Goal: Information Seeking & Learning: Learn about a topic

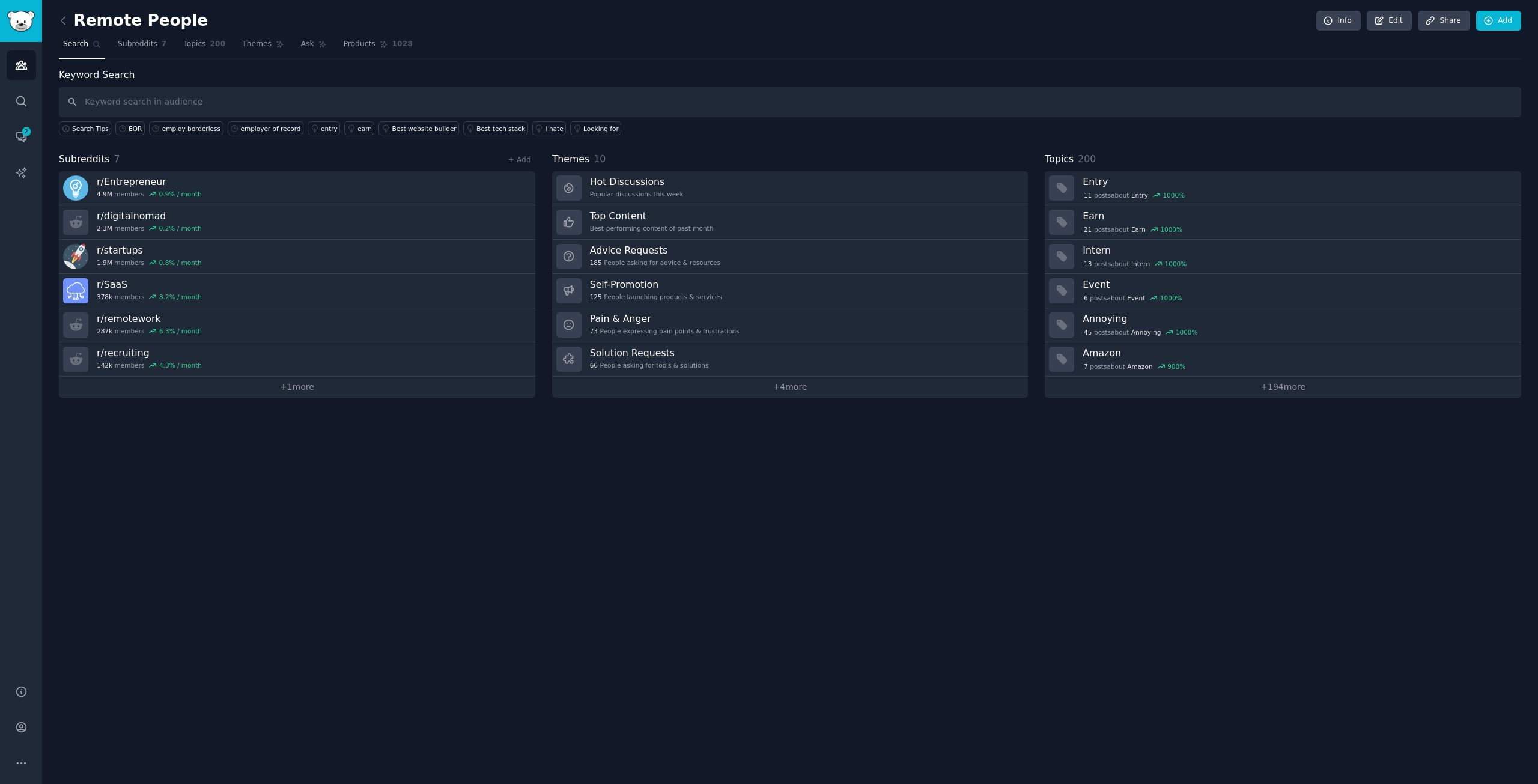
click at [852, 531] on div "Remote People Info Edit Share Add Search Subreddits 7 Topics 200 Themes Ask Pro…" at bounding box center [790, 392] width 1496 height 784
click at [66, 16] on icon at bounding box center [63, 21] width 12 height 12
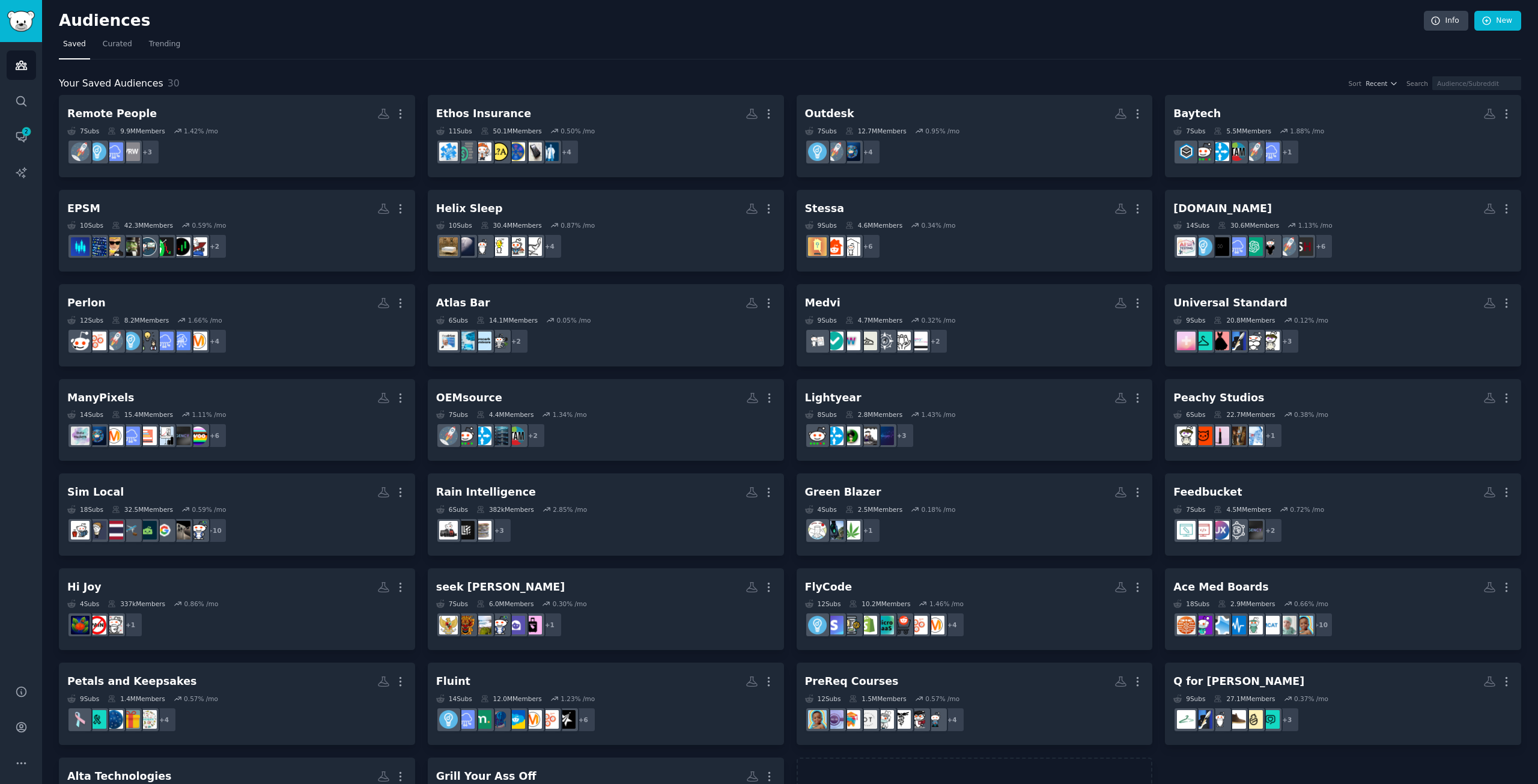
click at [488, 24] on h2 "Audiences" at bounding box center [741, 21] width 1365 height 20
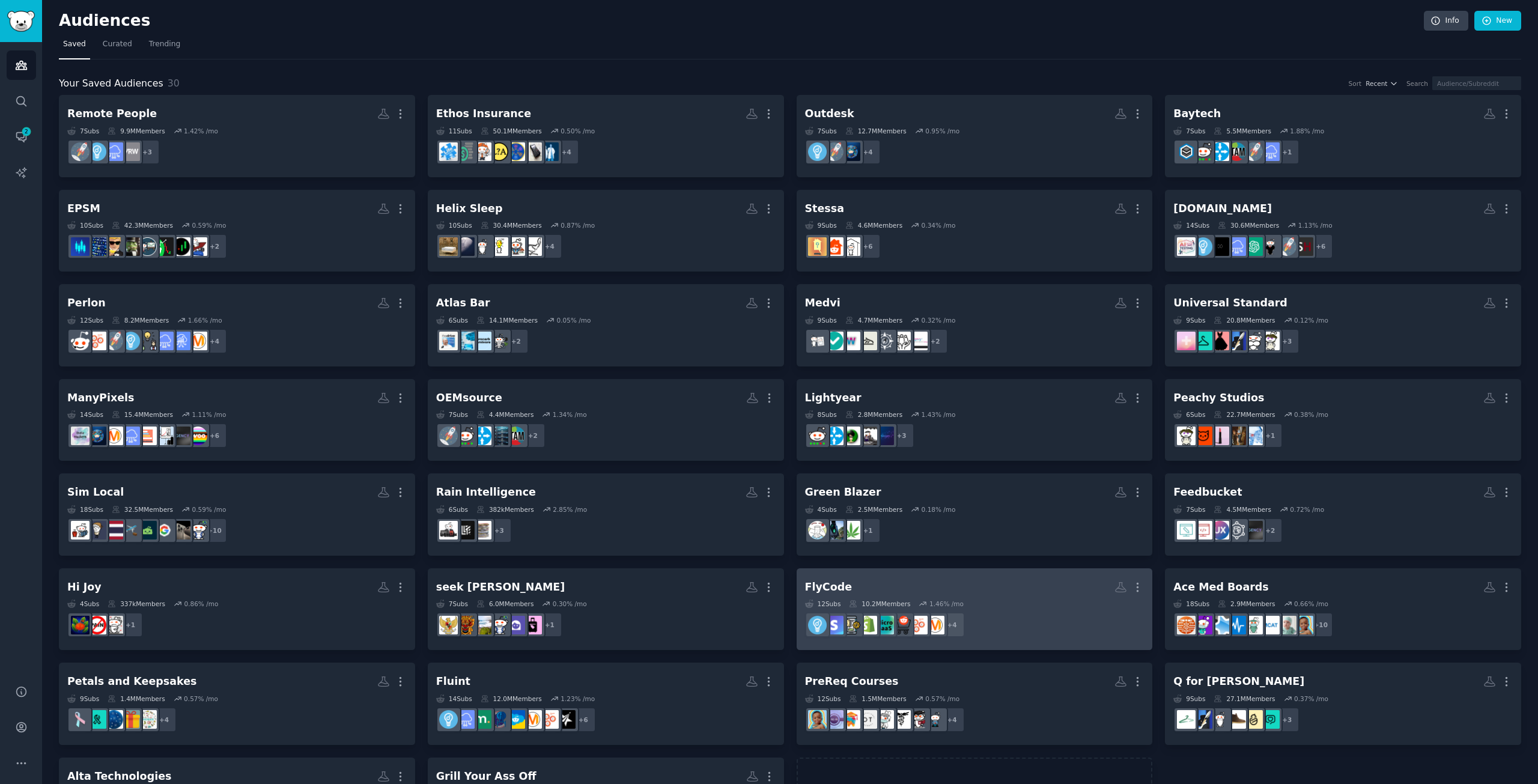
click at [952, 591] on h2 "FlyCode More" at bounding box center [974, 587] width 339 height 21
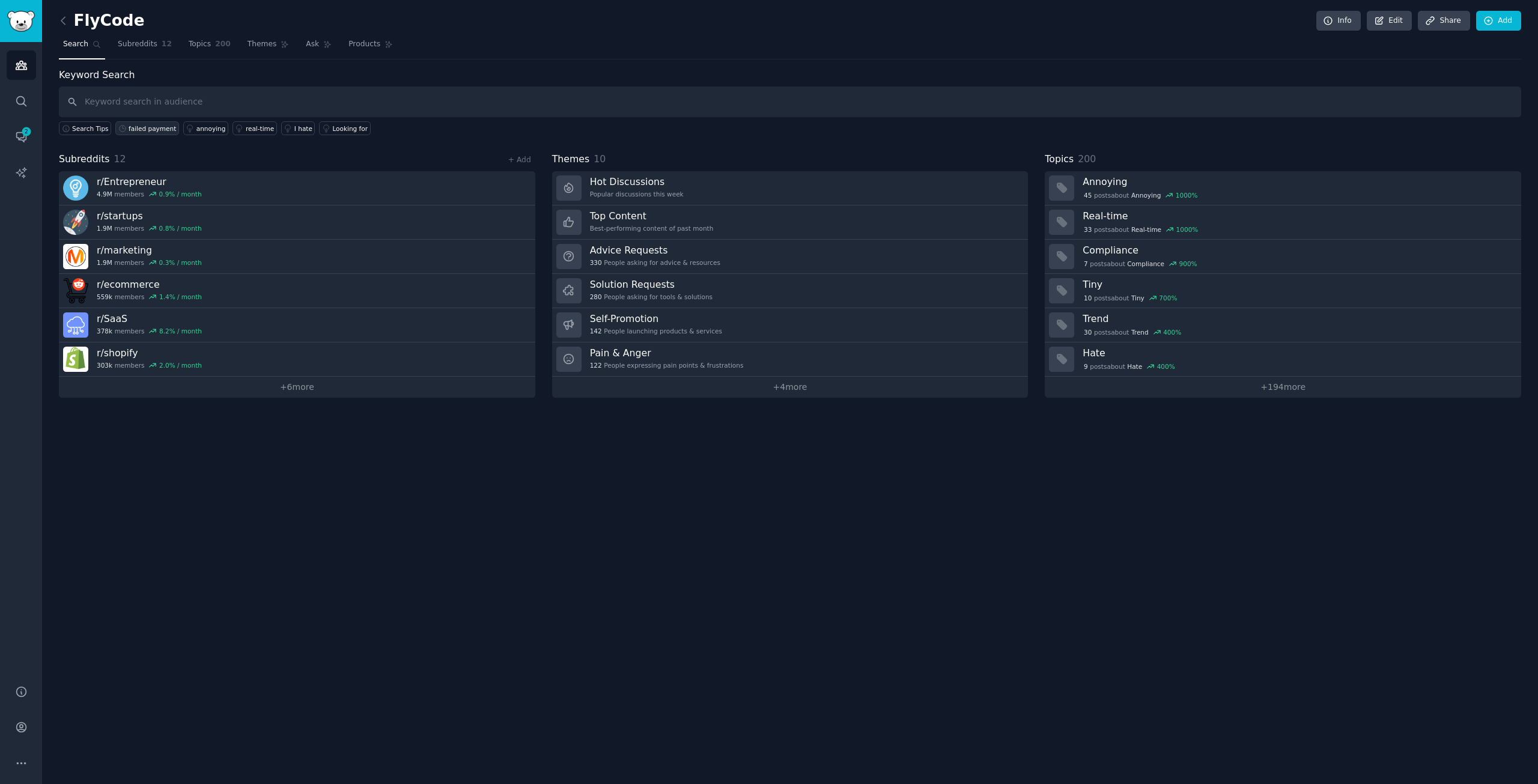
click at [148, 126] on div "failed payment" at bounding box center [152, 128] width 47 height 8
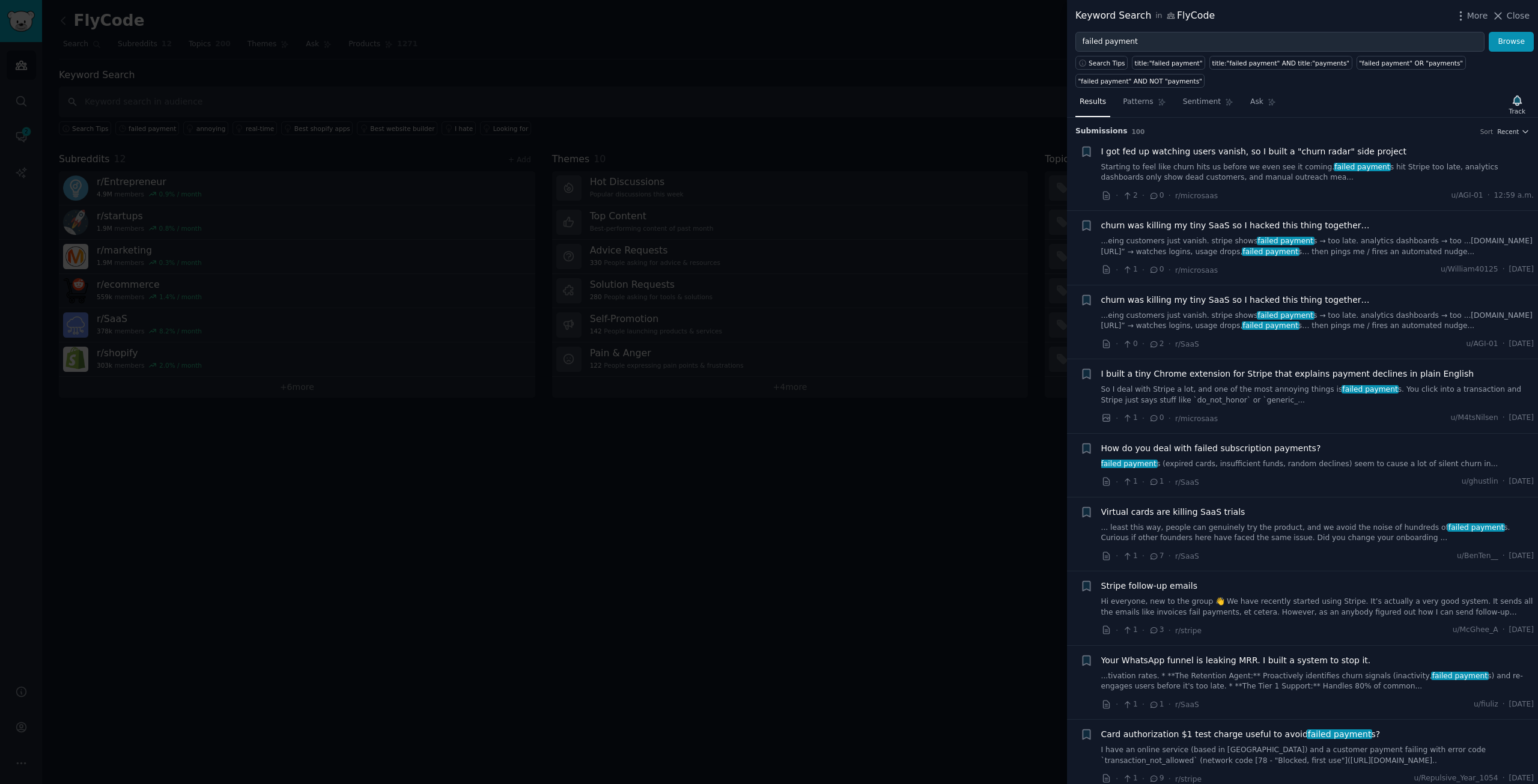
click at [1294, 148] on span "I got fed up watching users vanish, so I built a "churn radar" side project" at bounding box center [1253, 152] width 306 height 12
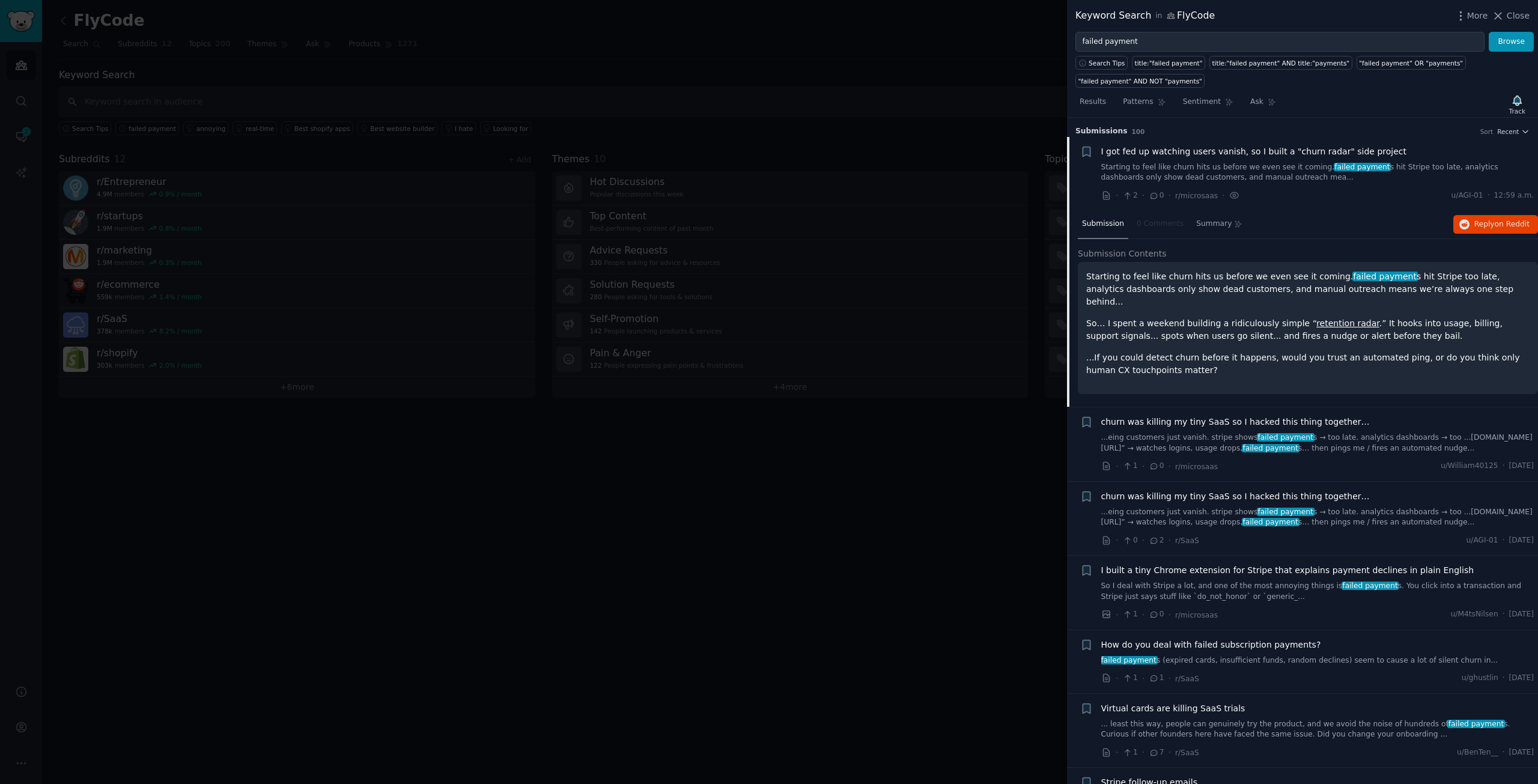
scroll to position [20, 0]
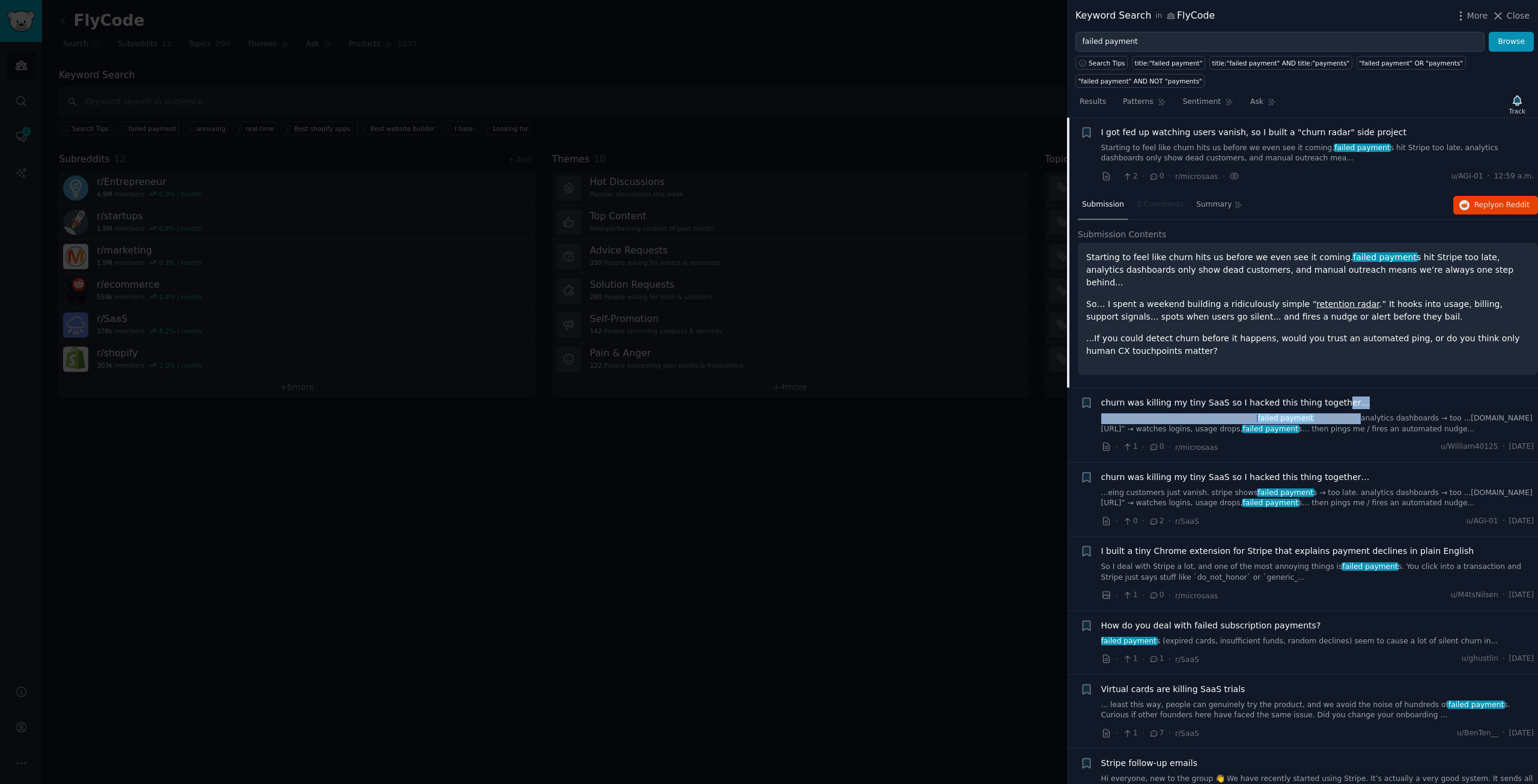
click at [1329, 396] on div "churn was killing my tiny SaaS so I hacked this thing together… ...eing custome…" at bounding box center [1318, 415] width 434 height 37
click at [1320, 396] on span "churn was killing my tiny SaaS so I hacked this thing together…" at bounding box center [1235, 402] width 269 height 12
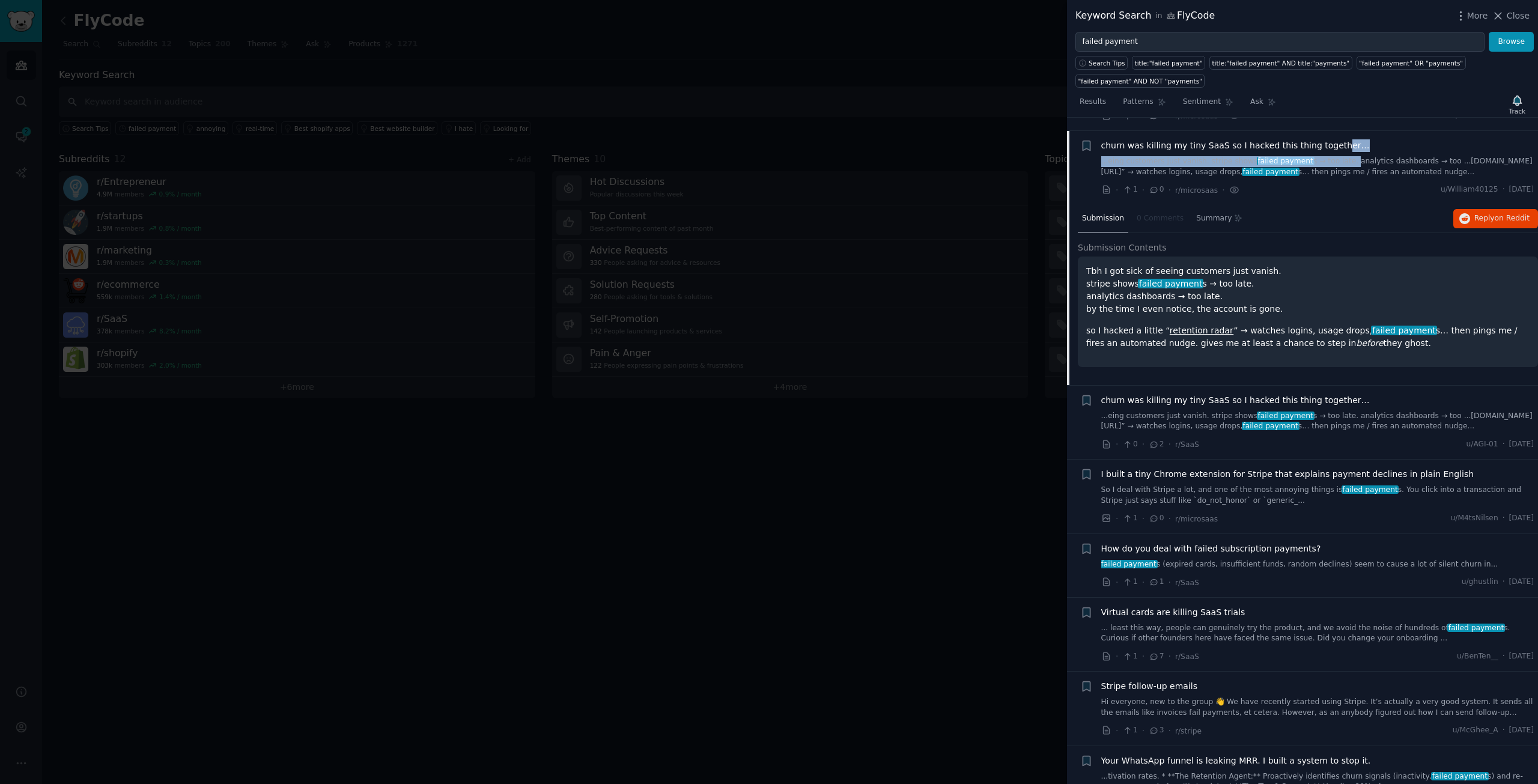
scroll to position [93, 0]
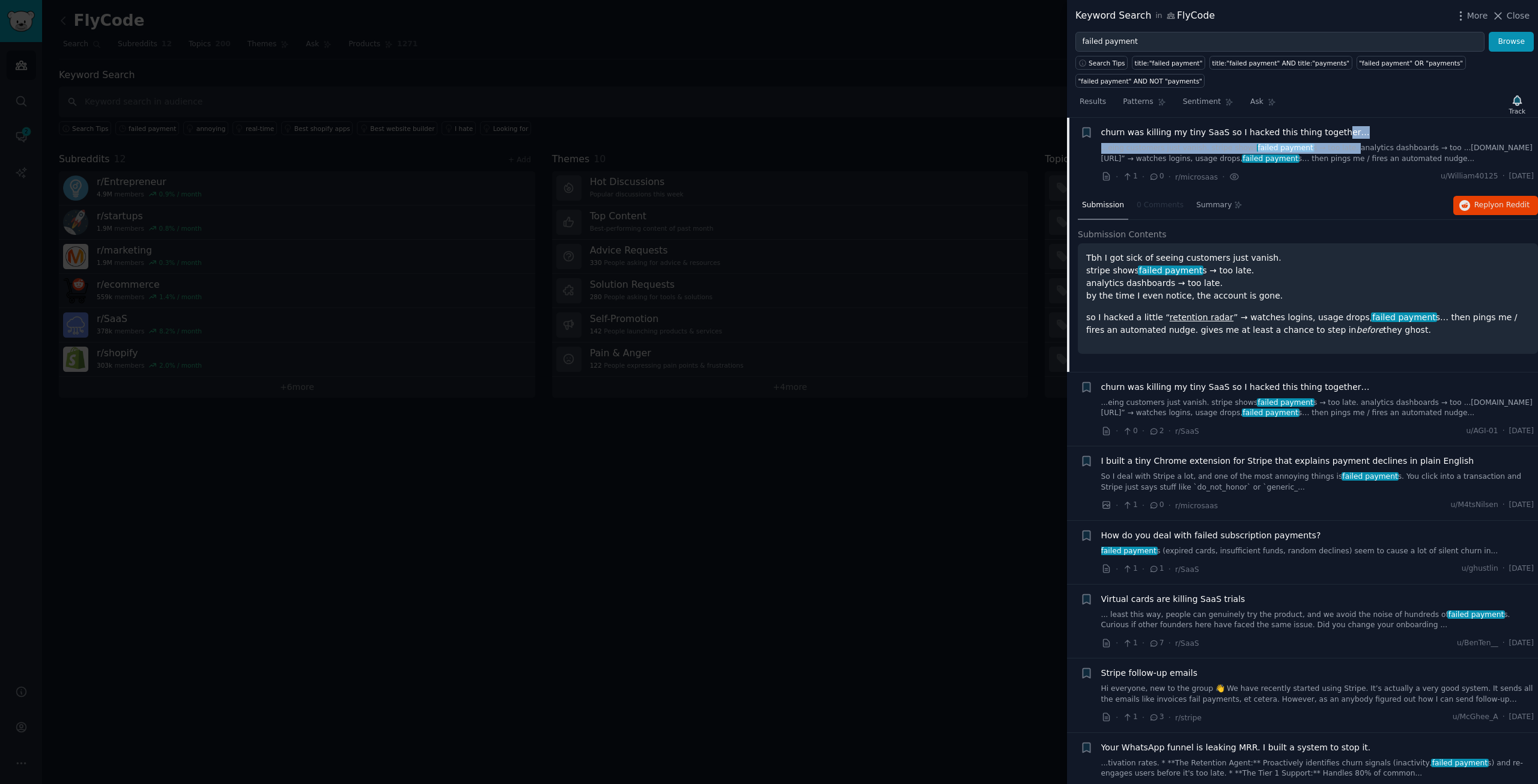
click at [1288, 382] on span "churn was killing my tiny SaaS so I hacked this thing together…" at bounding box center [1235, 387] width 269 height 12
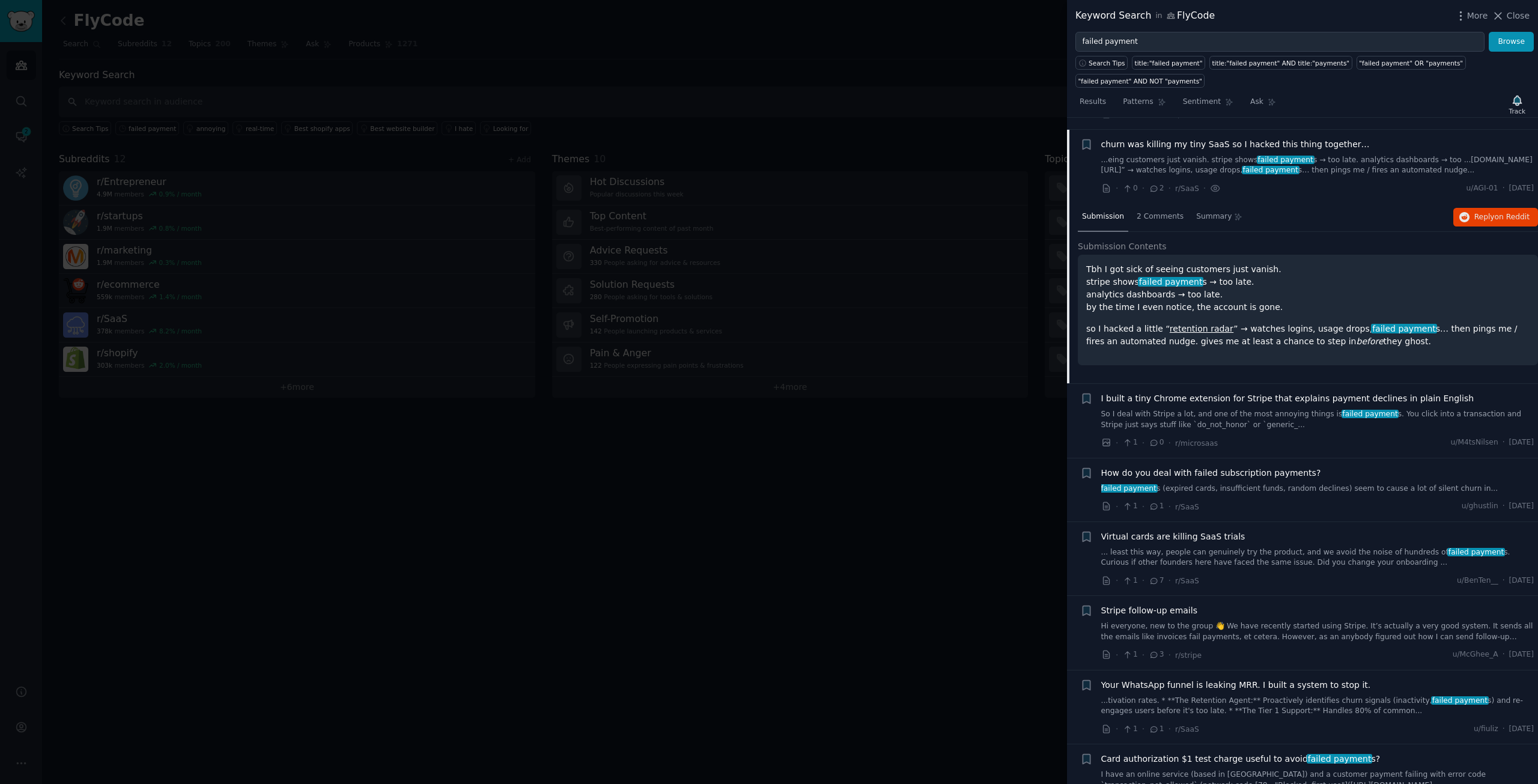
scroll to position [168, 0]
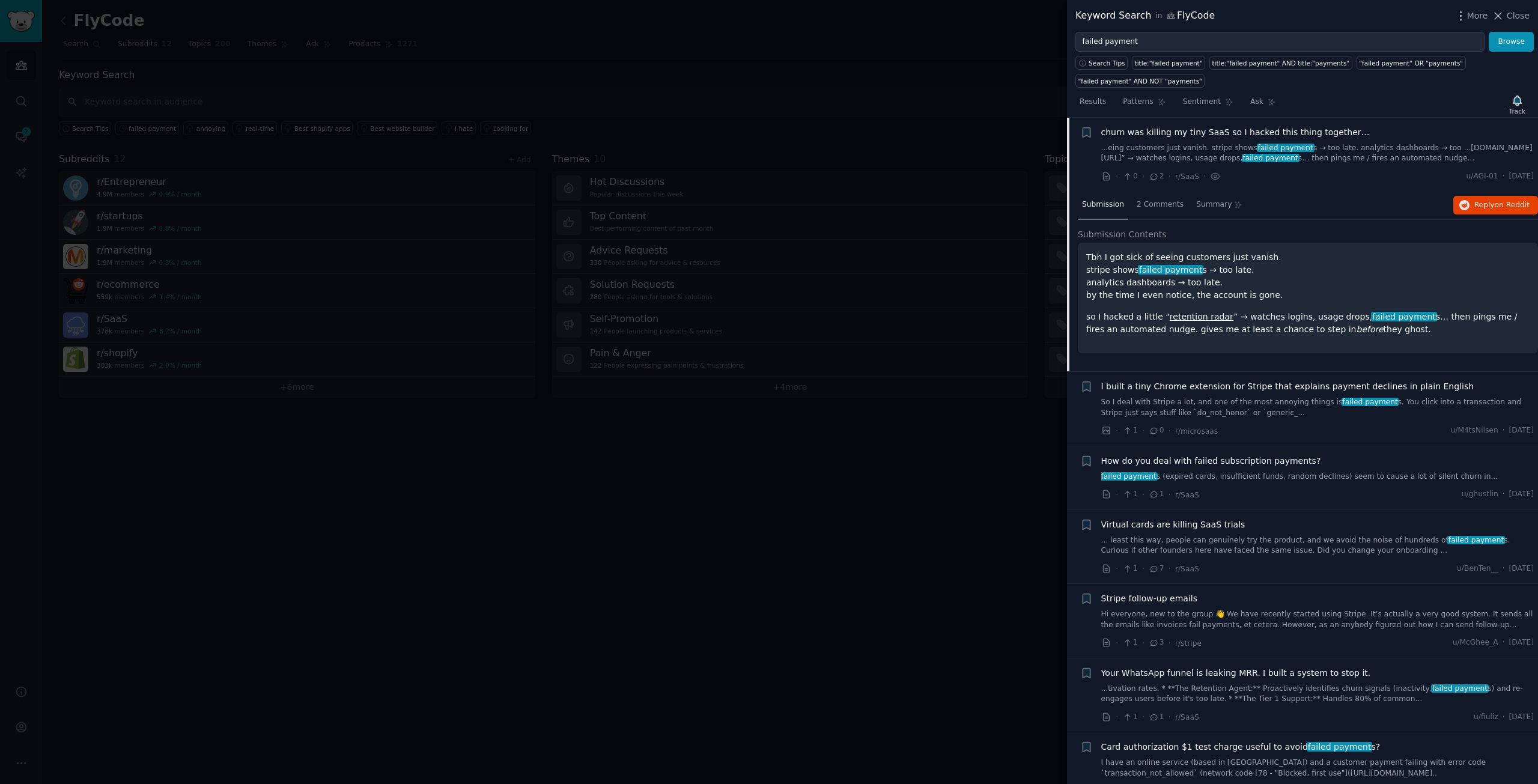
click at [1255, 392] on span "I built a tiny Chrome extension for Stripe that explains payment declines in pl…" at bounding box center [1287, 386] width 373 height 12
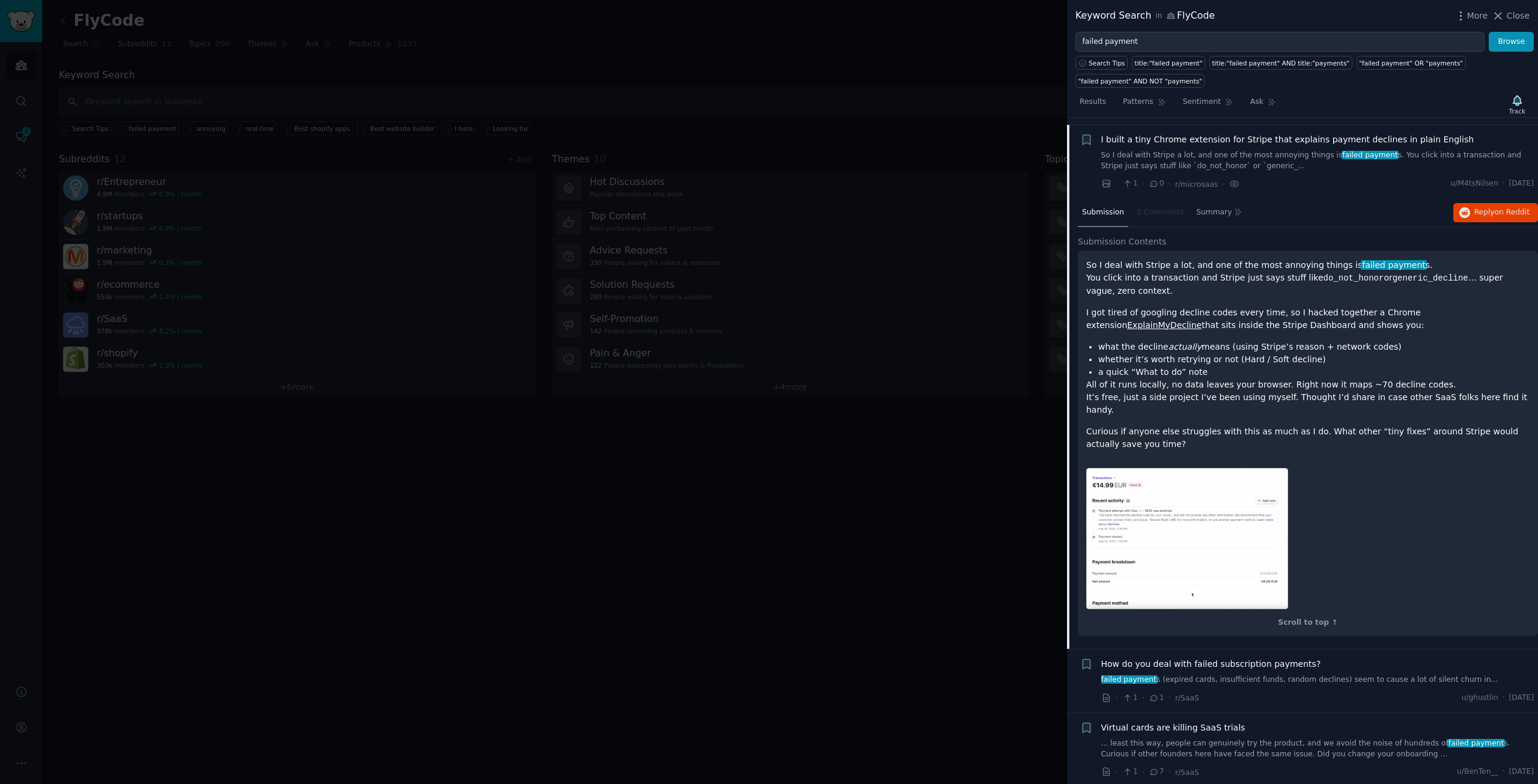
scroll to position [242, 0]
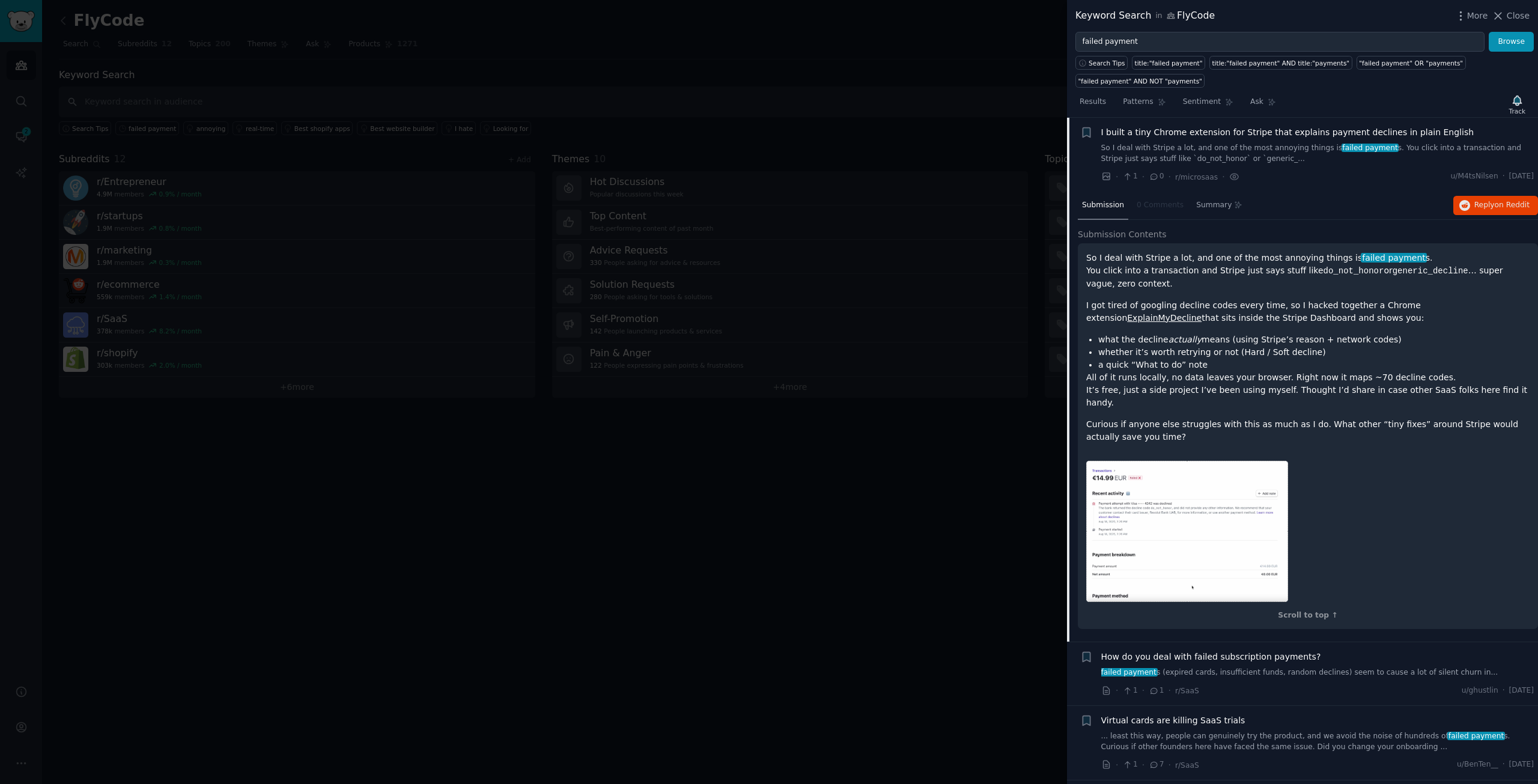
click at [1236, 650] on span "How do you deal with failed subscription payments?" at bounding box center [1211, 656] width 219 height 12
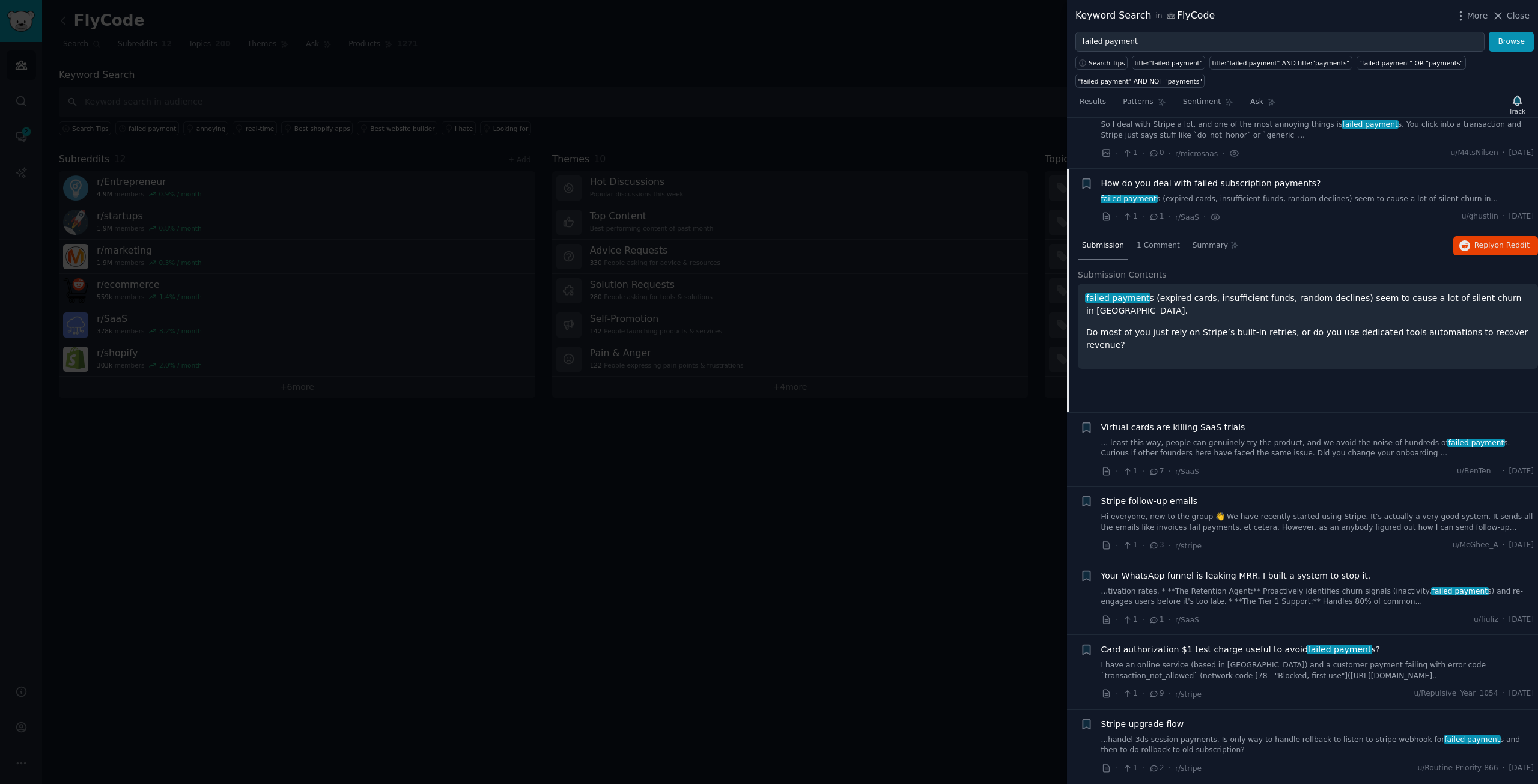
scroll to position [316, 0]
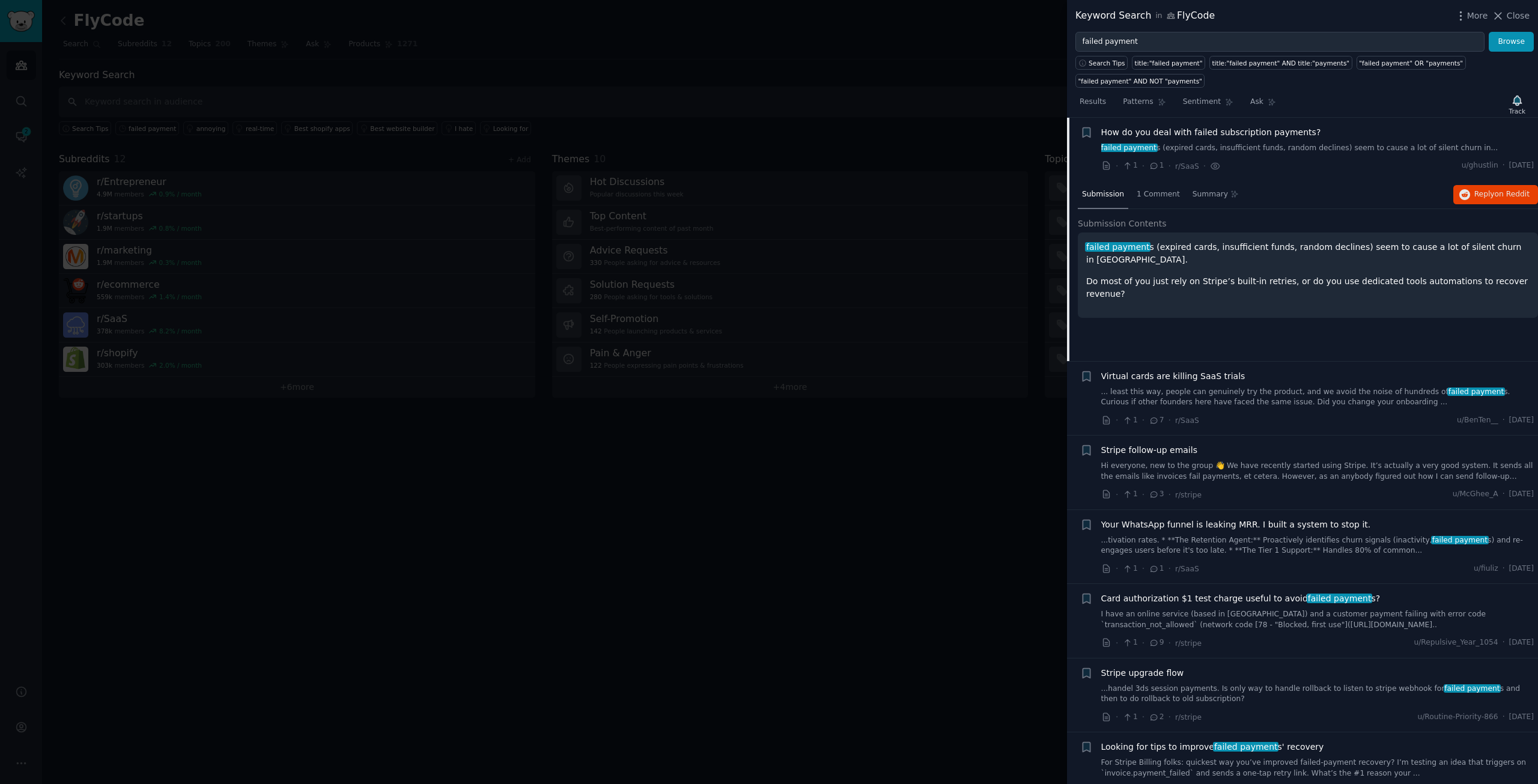
click at [1211, 373] on span "Virtual cards are killing SaaS trials" at bounding box center [1173, 376] width 145 height 12
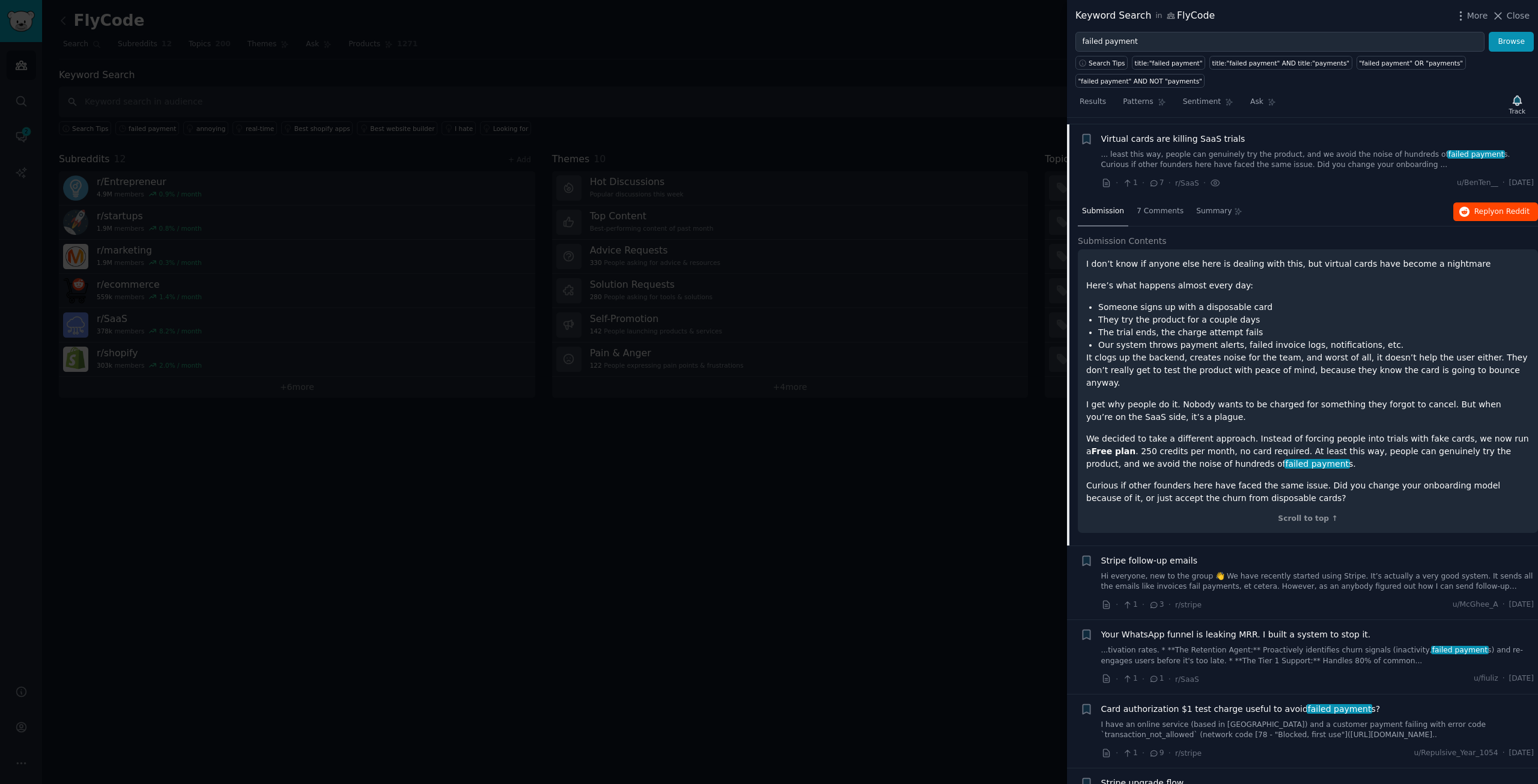
scroll to position [380, 0]
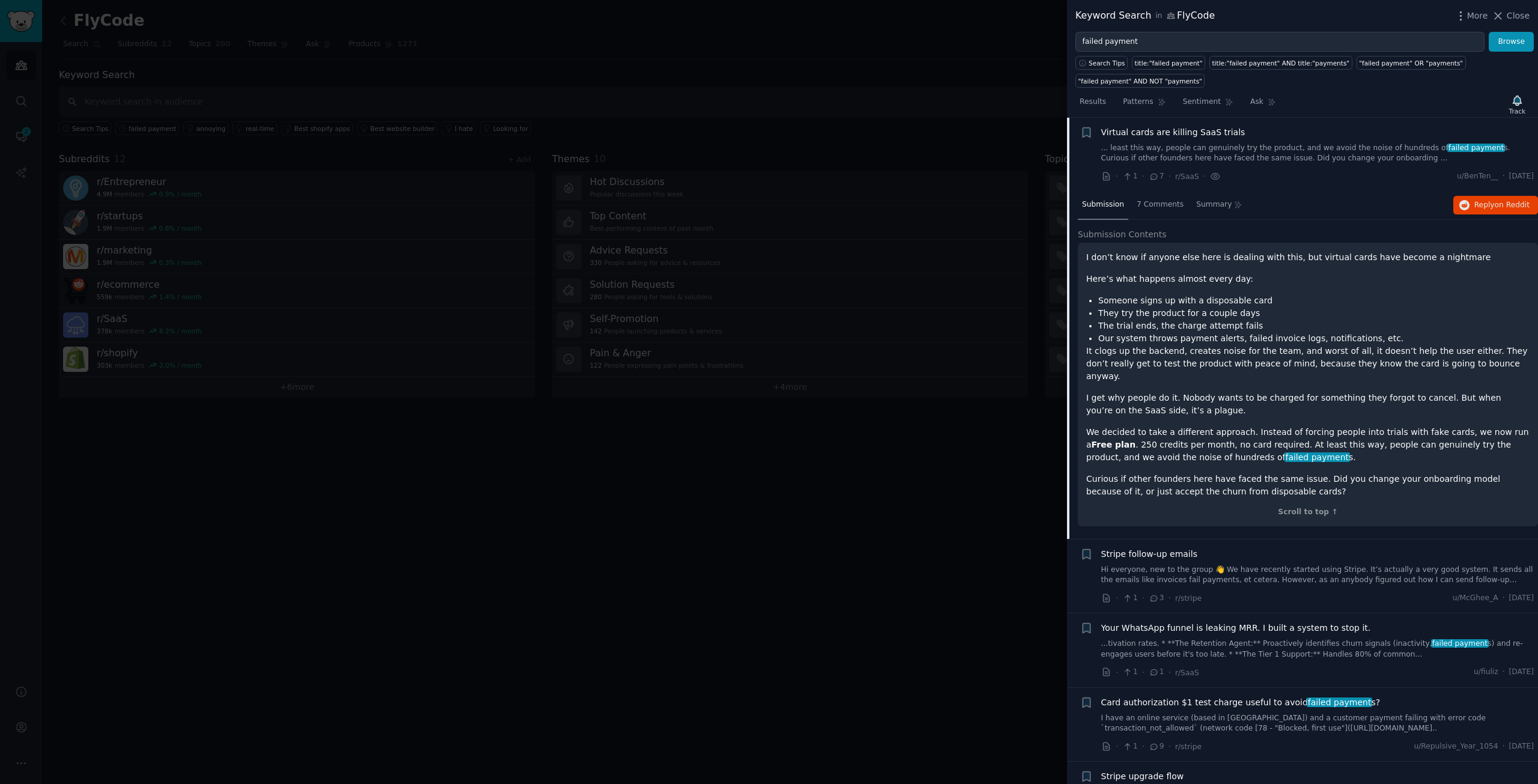
click at [1184, 548] on span "Stripe follow-up emails" at bounding box center [1149, 554] width 96 height 12
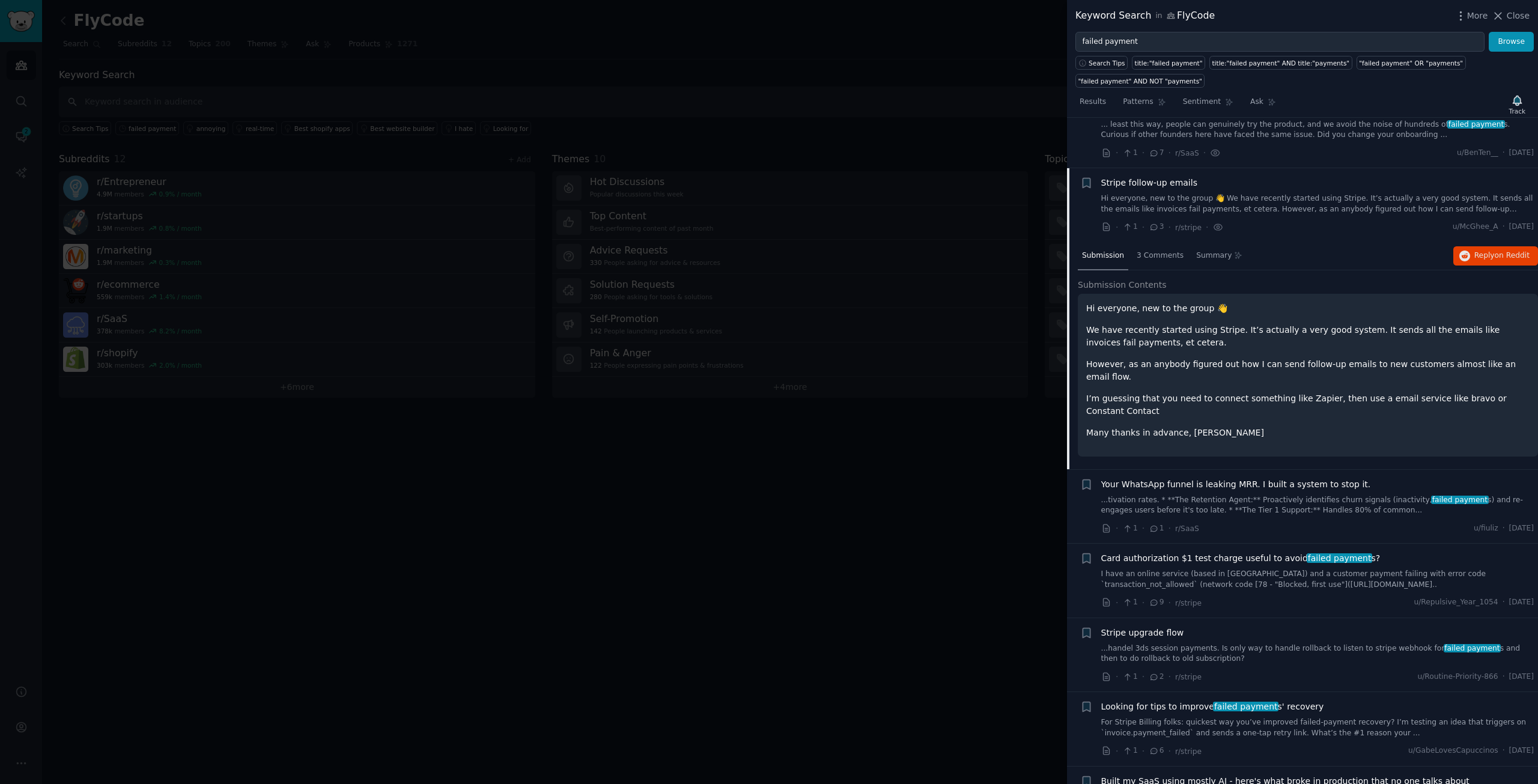
scroll to position [453, 0]
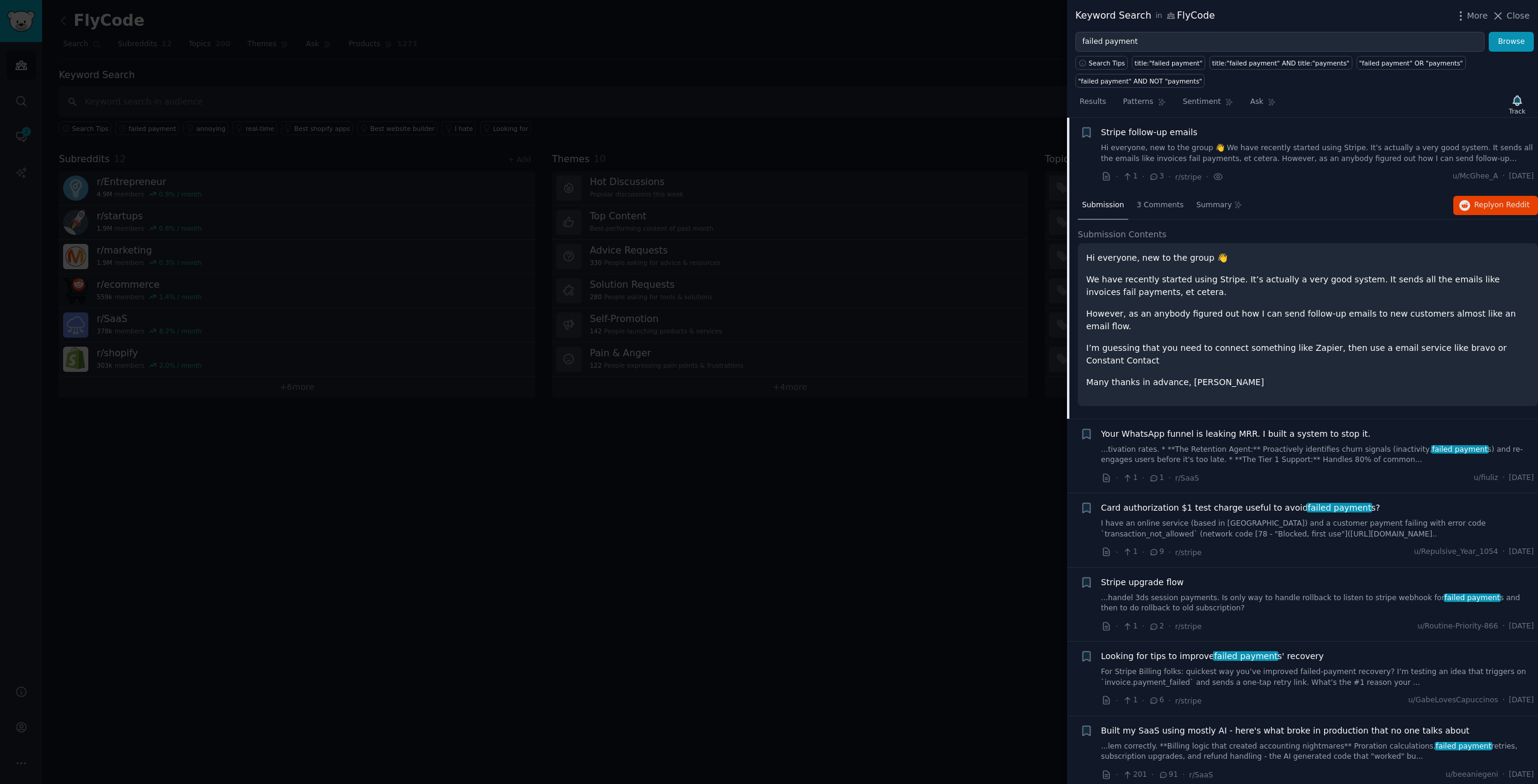
click at [1261, 427] on span "Your WhatsApp funnel is leaking MRR. I built a system to stop it." at bounding box center [1236, 433] width 269 height 12
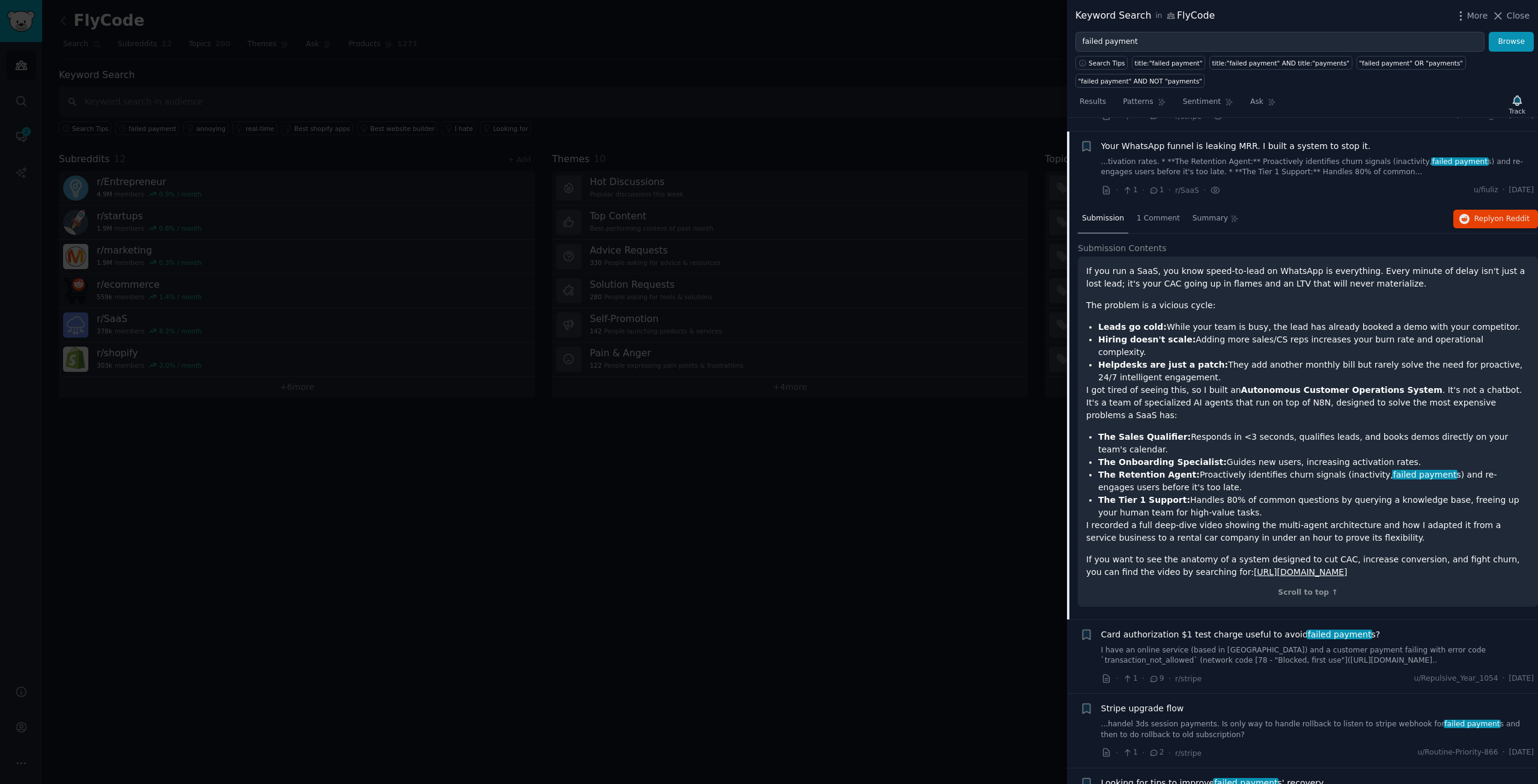
scroll to position [528, 0]
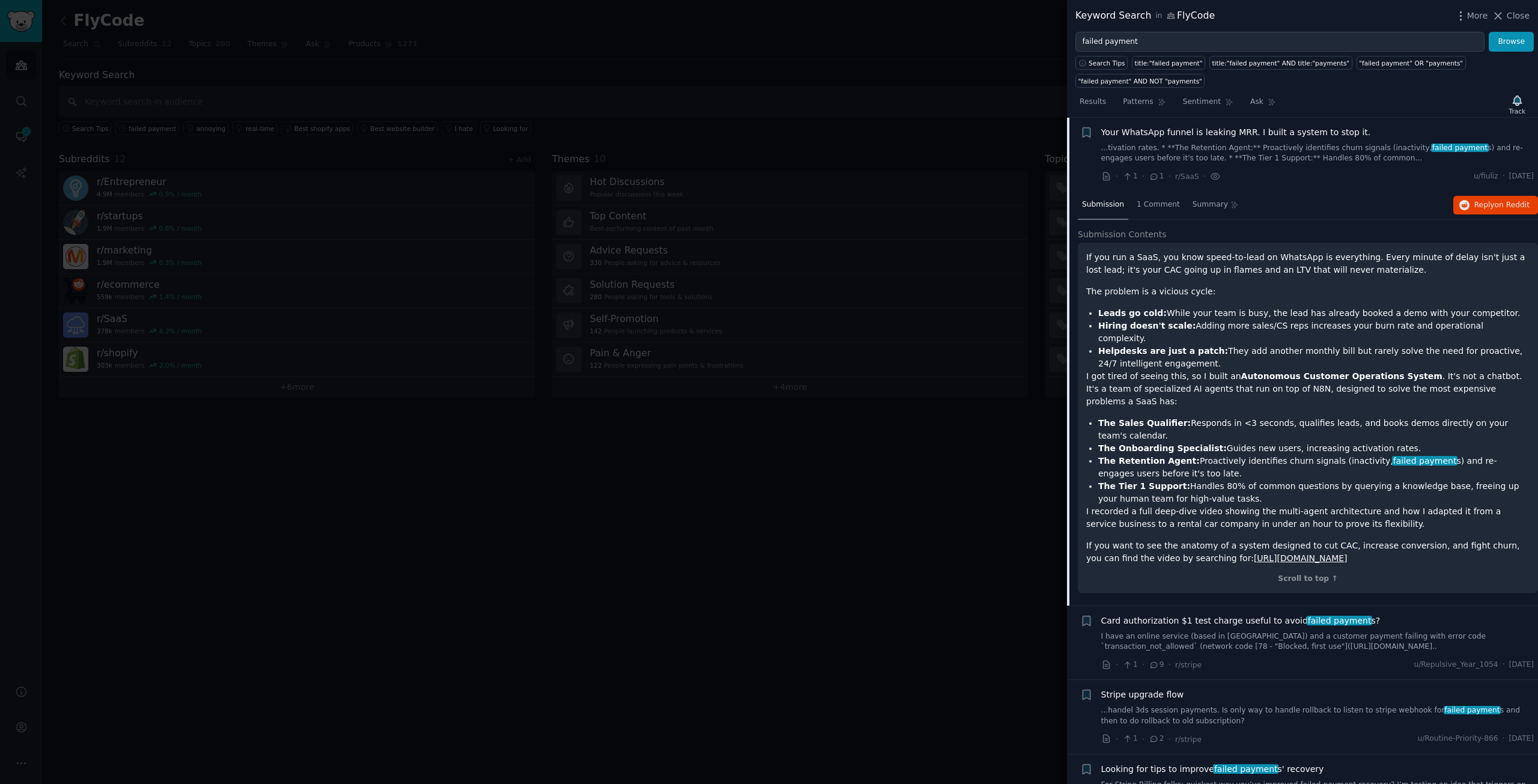
click at [1228, 615] on span "Card authorization $1 test charge useful to avoid failed payment s?" at bounding box center [1240, 621] width 279 height 12
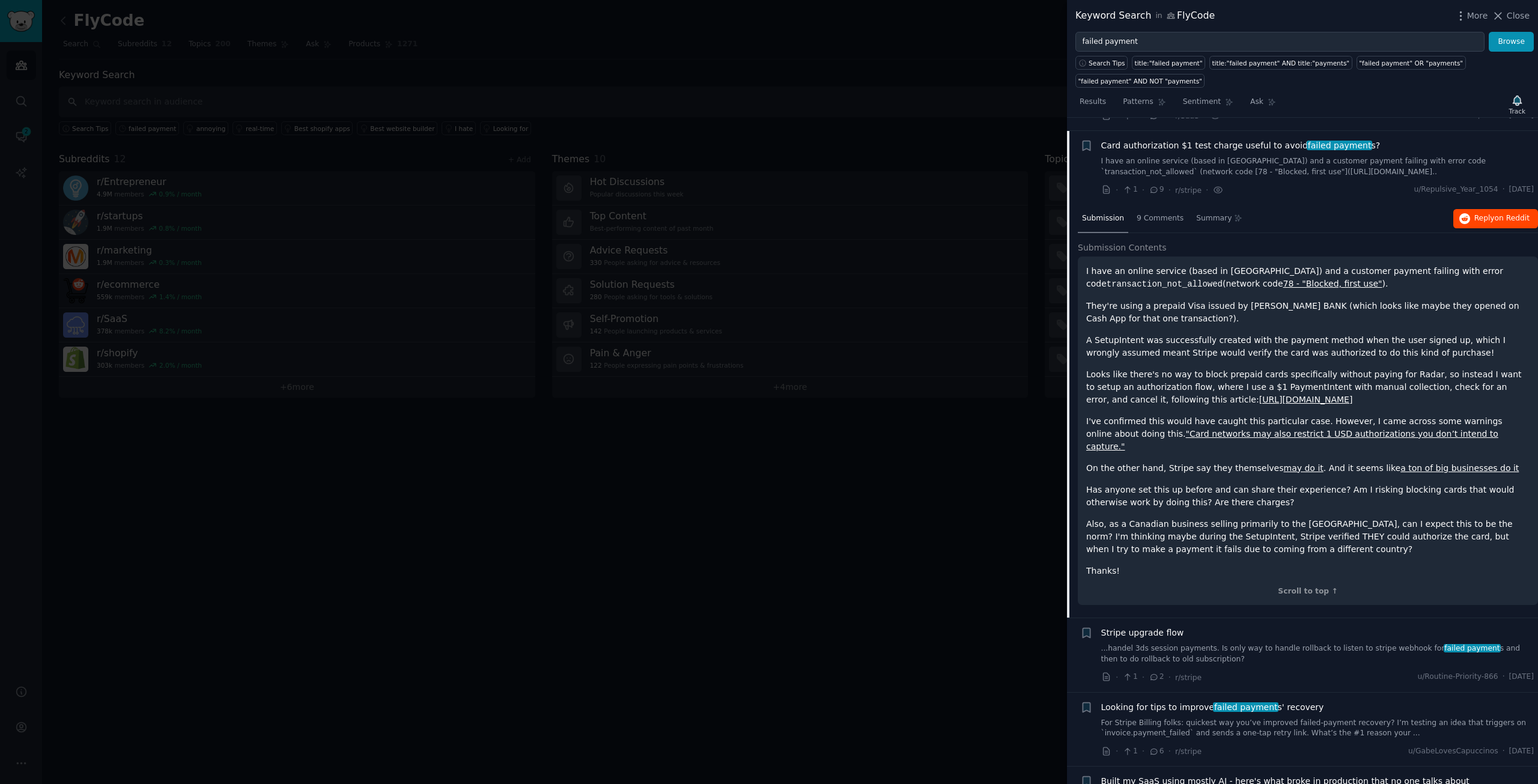
scroll to position [602, 0]
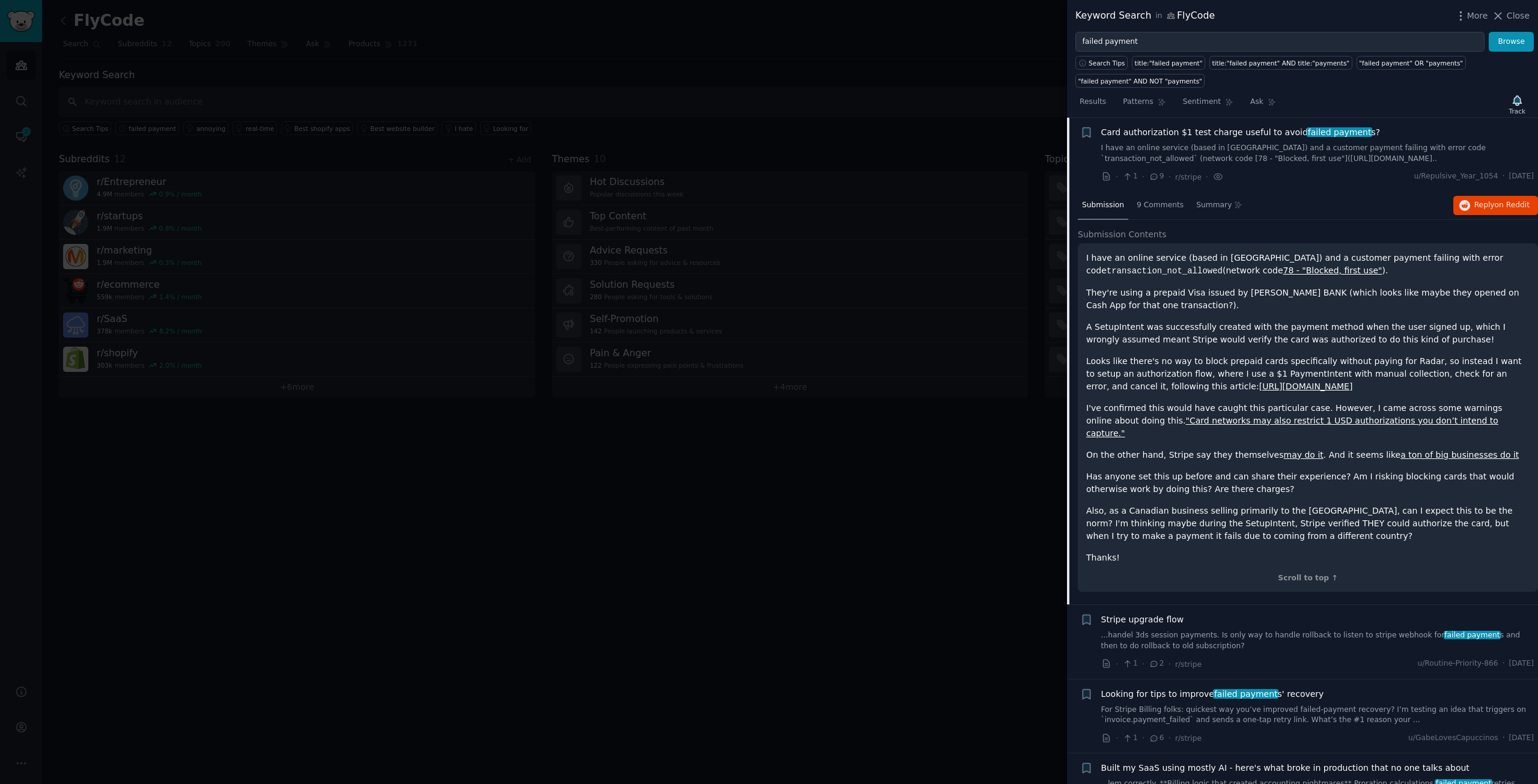
click at [1173, 620] on span "Stripe upgrade flow" at bounding box center [1142, 620] width 83 height 12
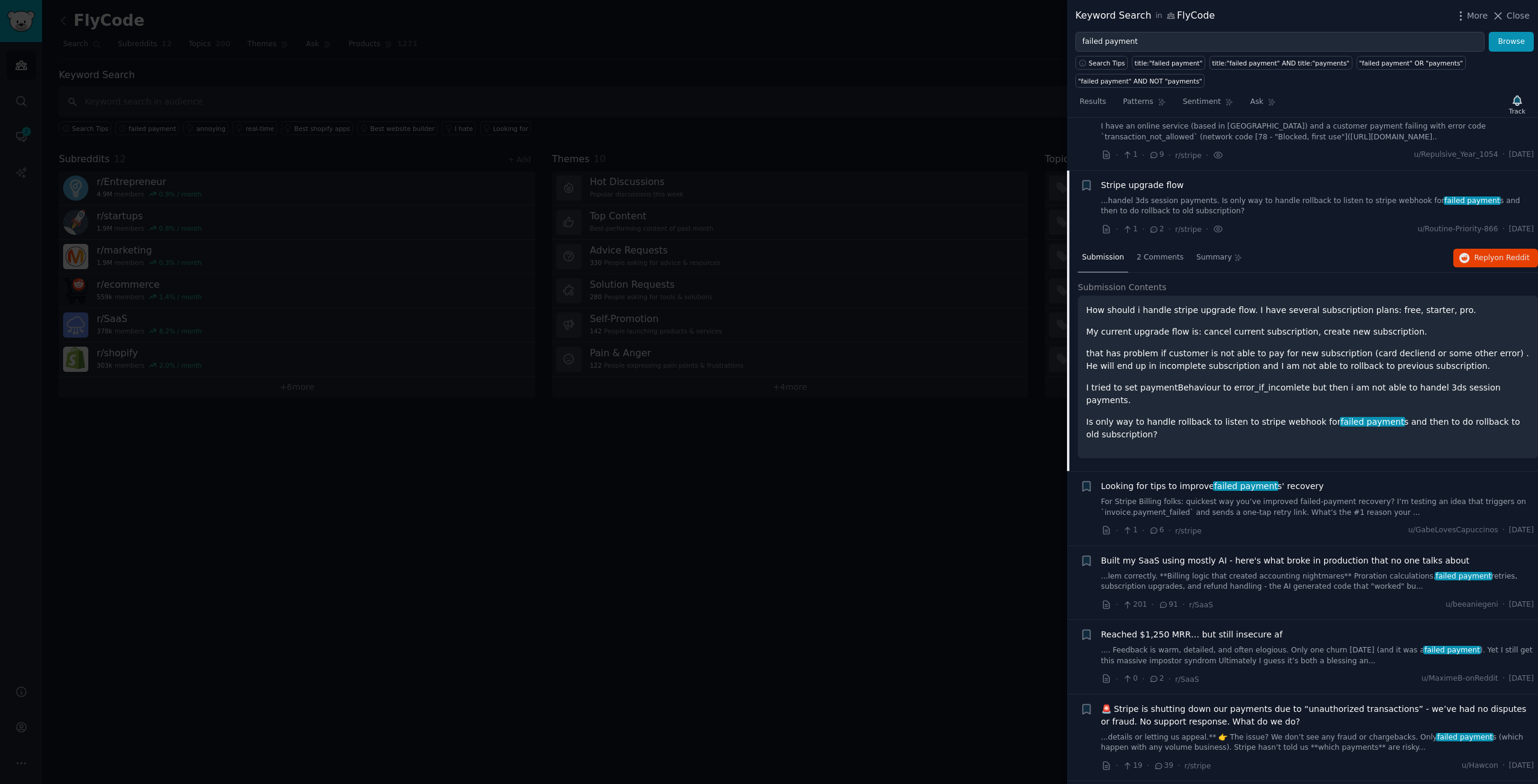
scroll to position [676, 0]
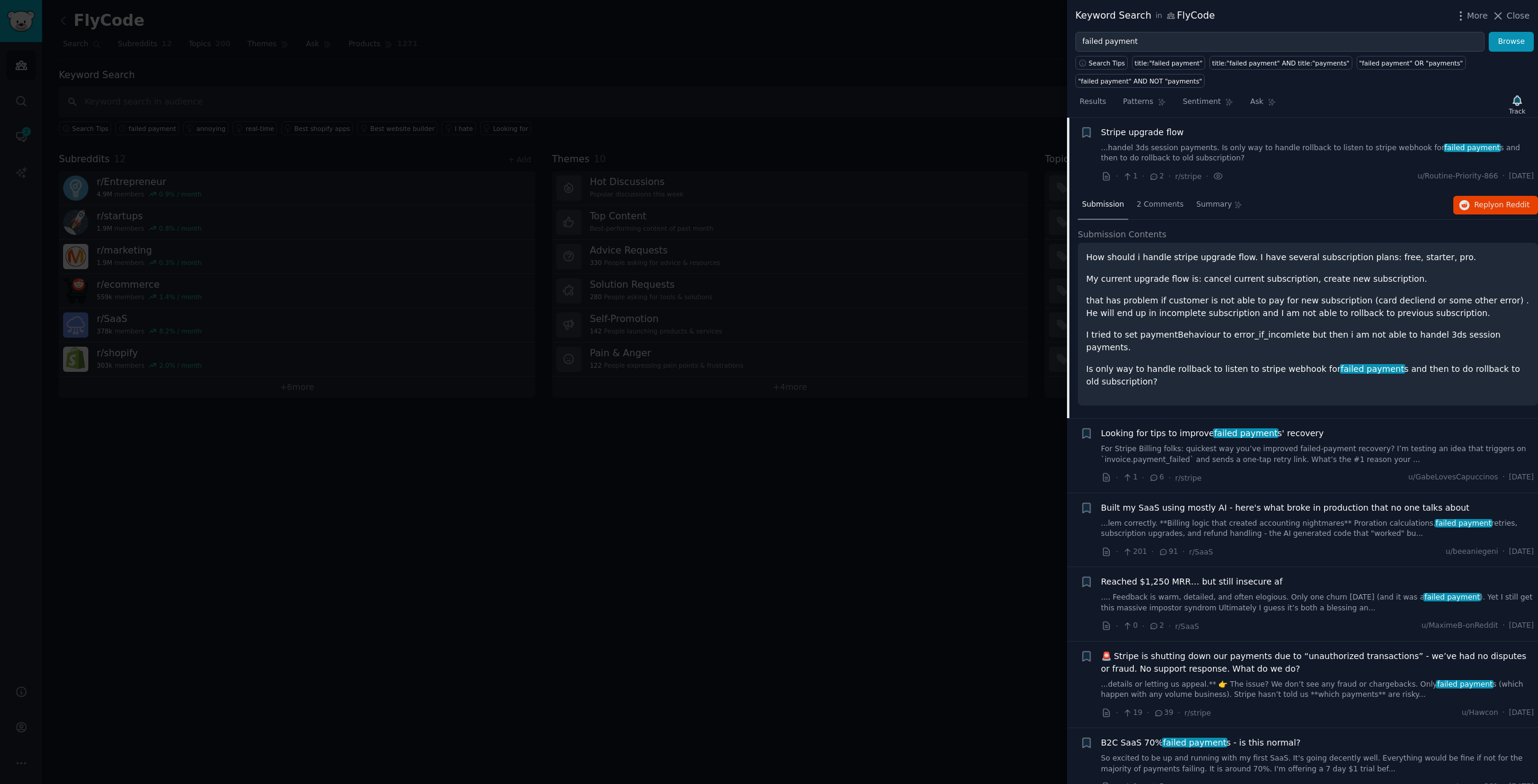
click at [1196, 427] on span "Looking for tips to improve failed payment s' recovery" at bounding box center [1212, 433] width 223 height 12
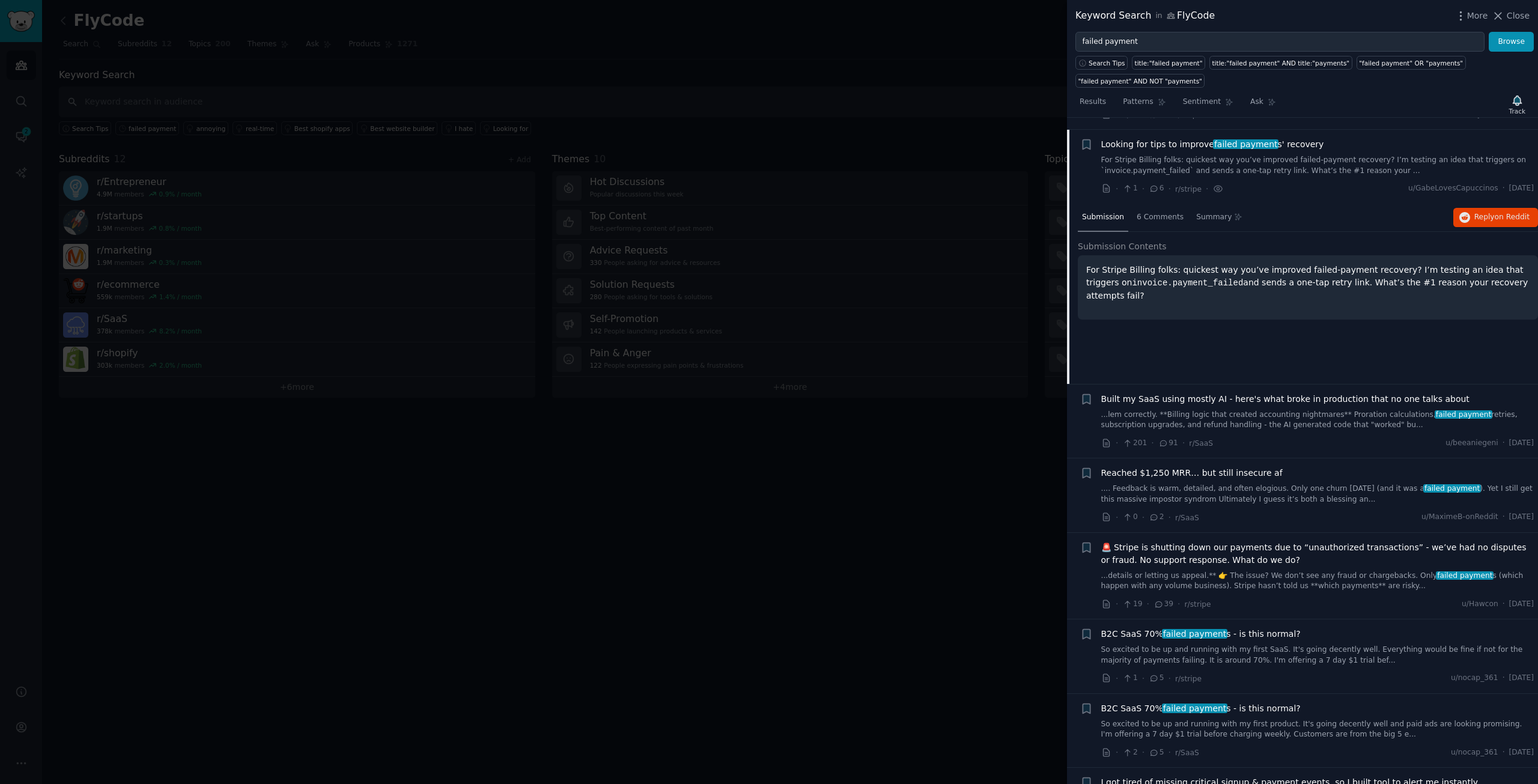
scroll to position [750, 0]
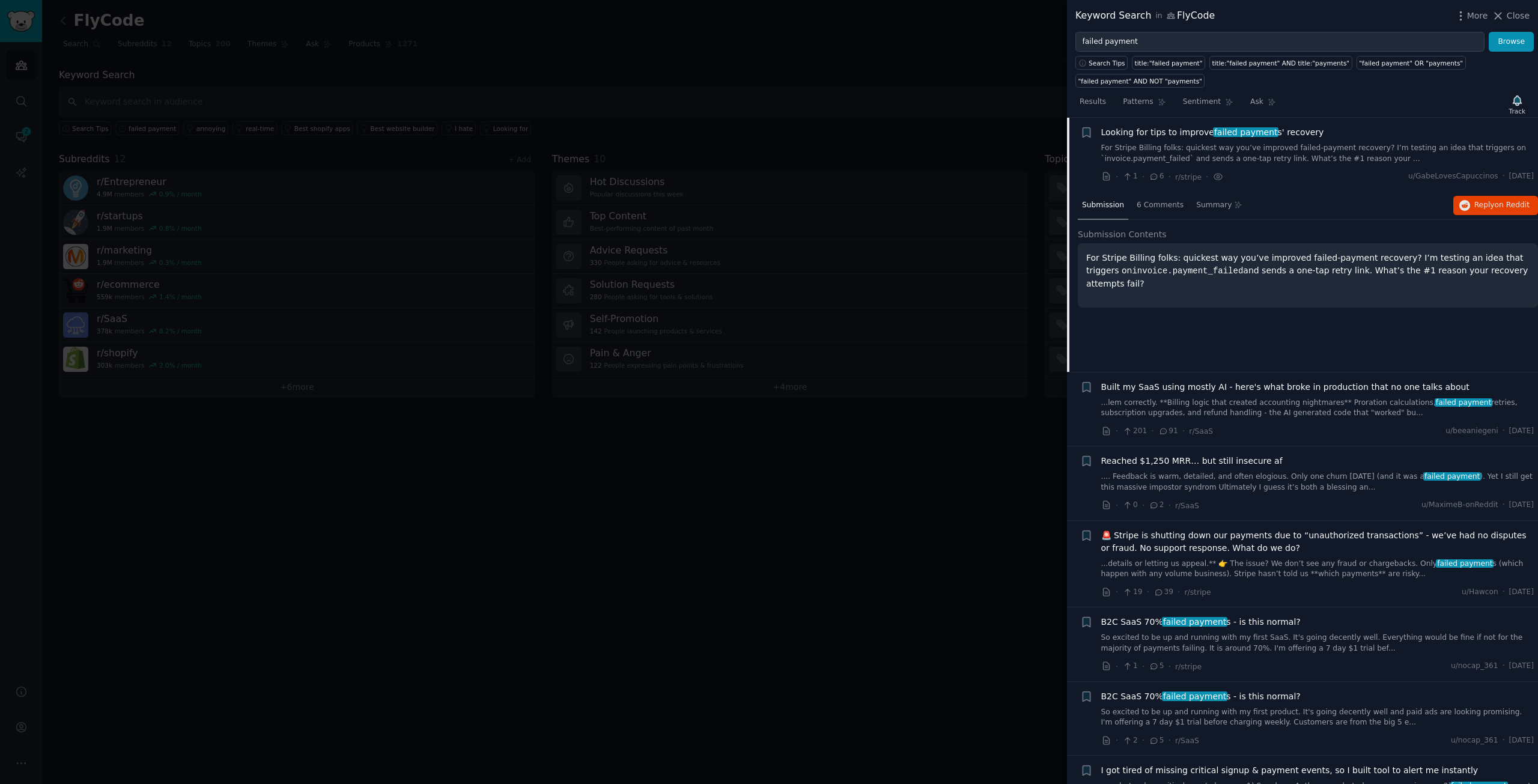
click at [1253, 390] on span "Built my SaaS using mostly AI - here's what broke in production that no one tal…" at bounding box center [1285, 387] width 368 height 12
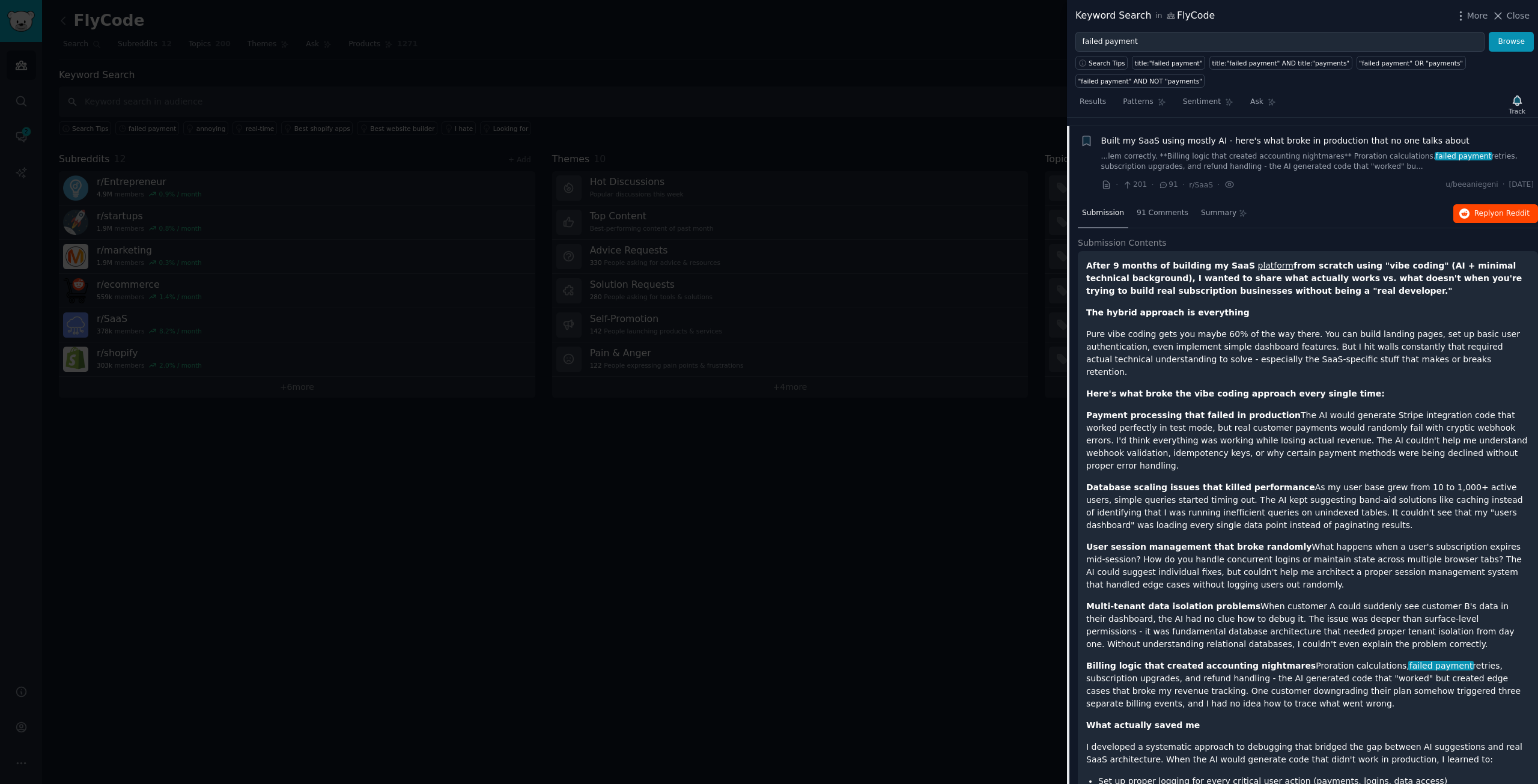
scroll to position [825, 0]
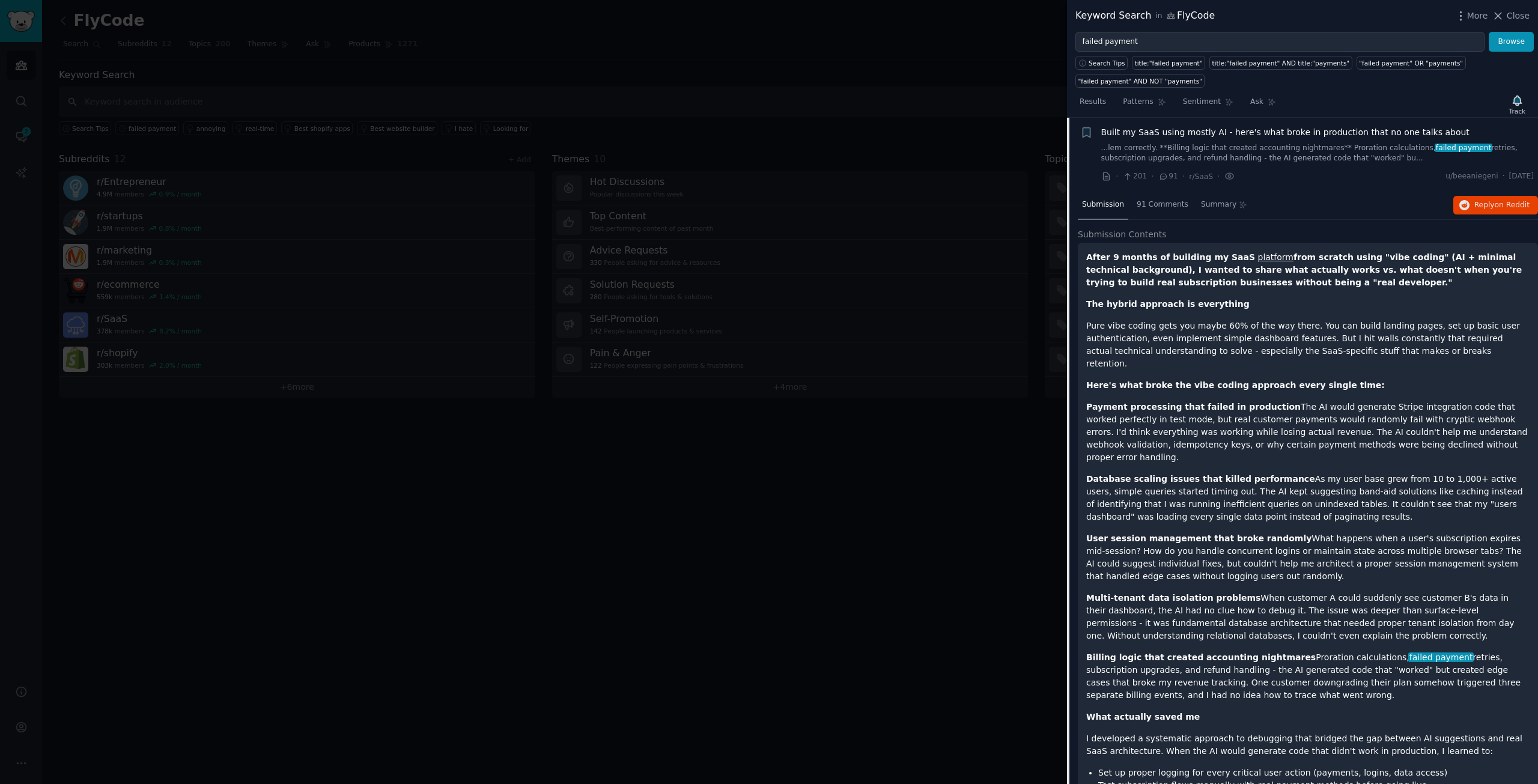
click at [570, 517] on div at bounding box center [769, 392] width 1538 height 784
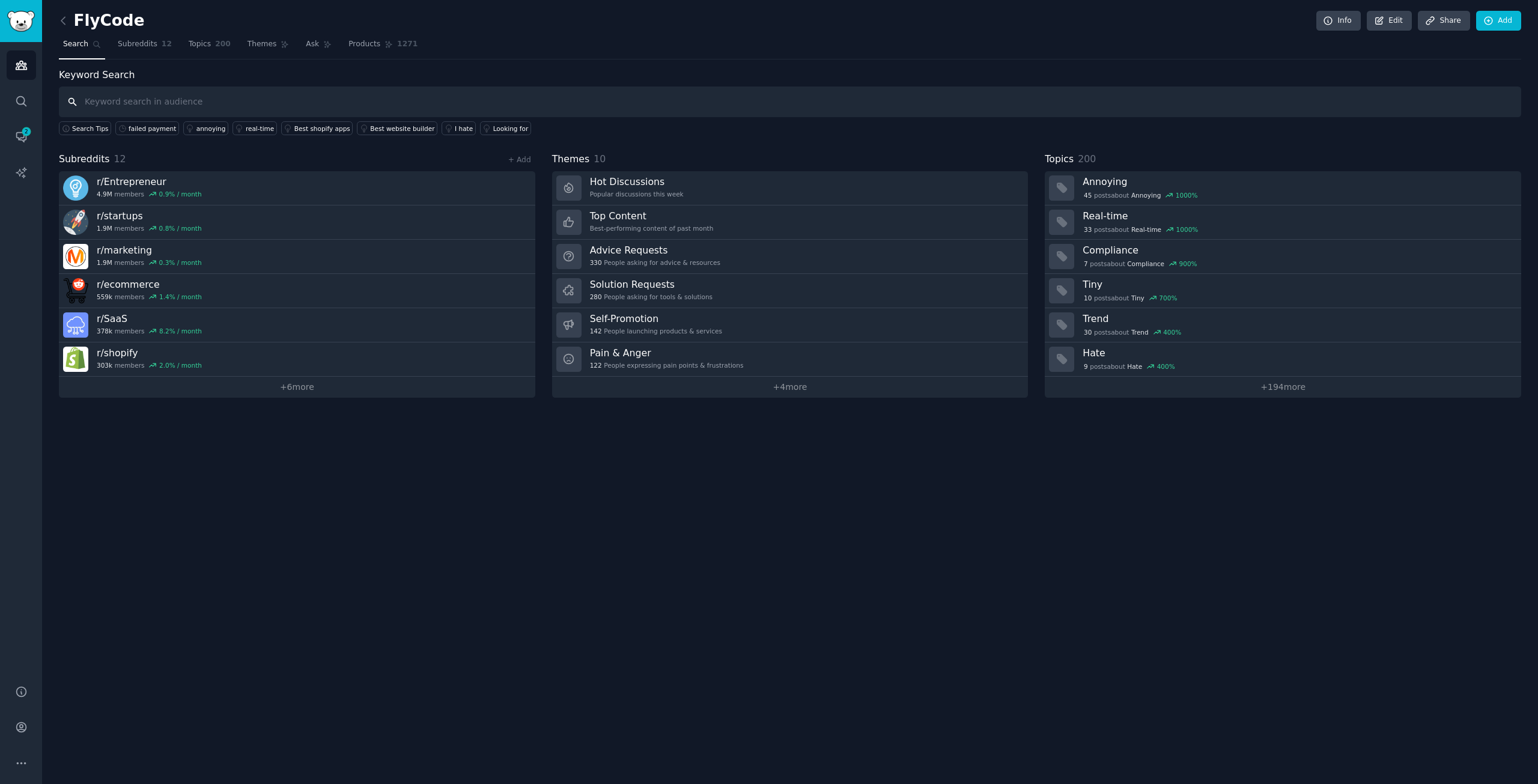
click at [259, 104] on input "text" at bounding box center [790, 102] width 1462 height 30
paste input "stripe churn"
type input "stripe churn"
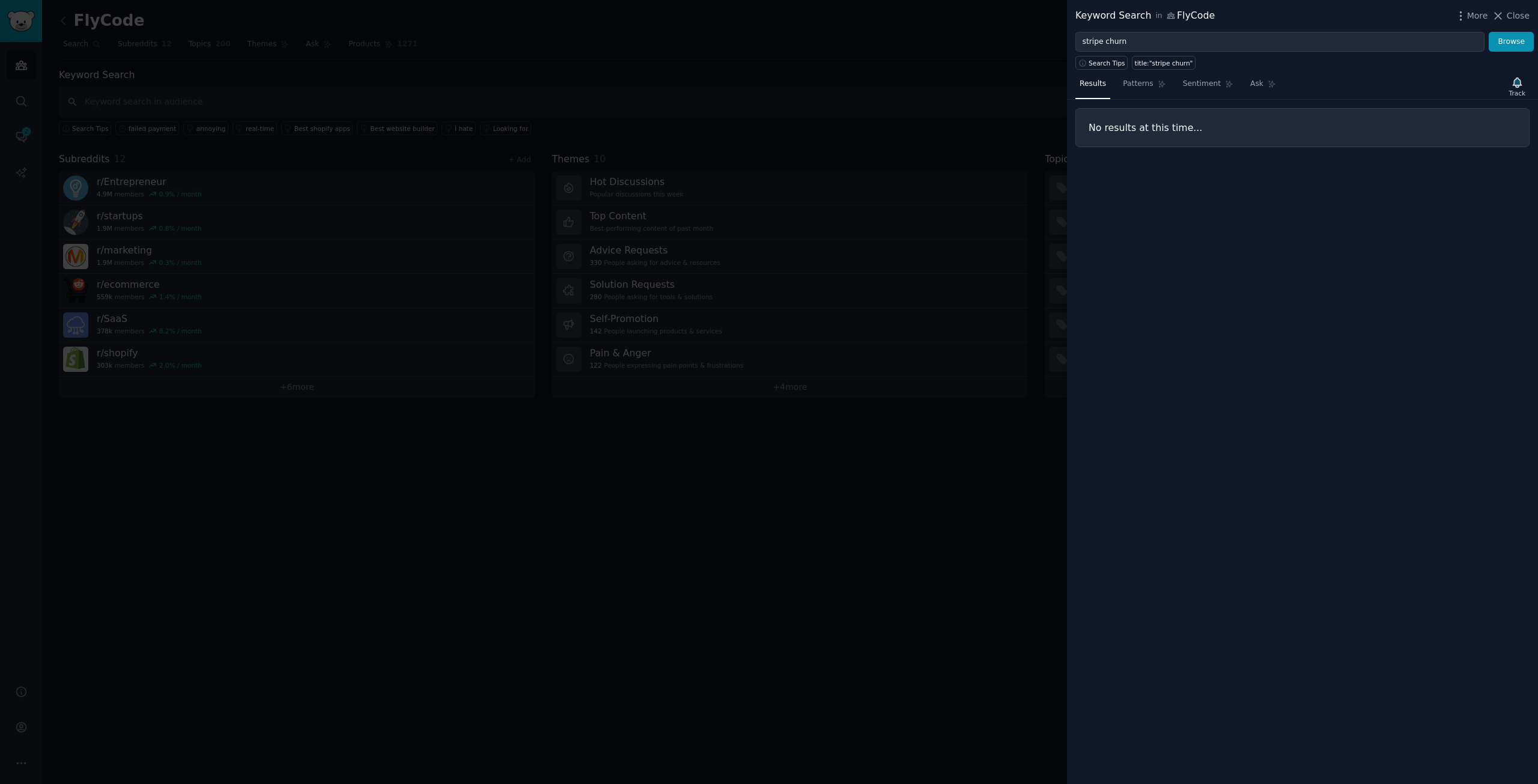
click at [384, 568] on div at bounding box center [769, 392] width 1538 height 784
